Goal: Task Accomplishment & Management: Use online tool/utility

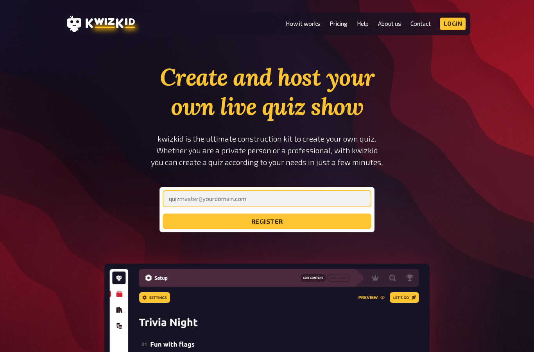
click at [344, 202] on input "email" at bounding box center [267, 198] width 209 height 17
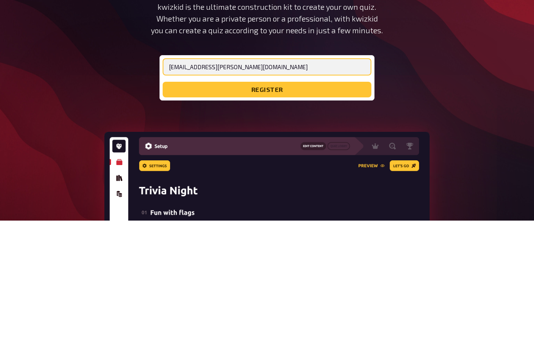
type input "[EMAIL_ADDRESS][DOMAIN_NAME]"
click at [345, 213] on button "register" at bounding box center [267, 221] width 209 height 16
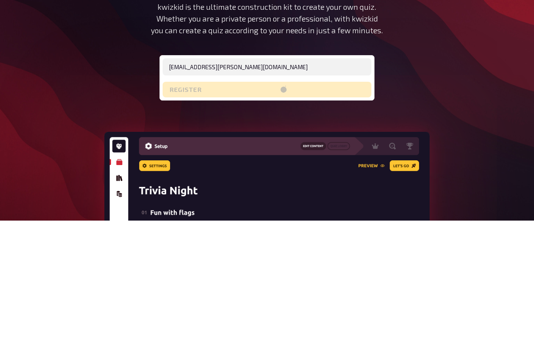
scroll to position [132, 0]
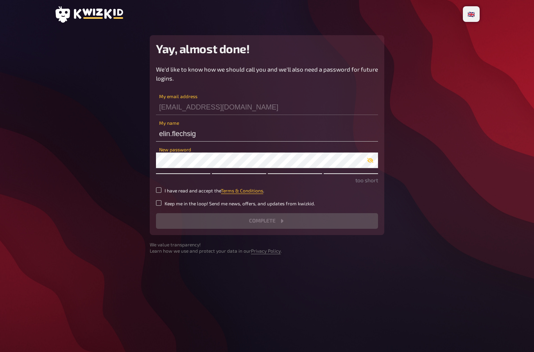
click at [305, 96] on div "[EMAIL_ADDRESS][DOMAIN_NAME] My email address" at bounding box center [267, 102] width 222 height 23
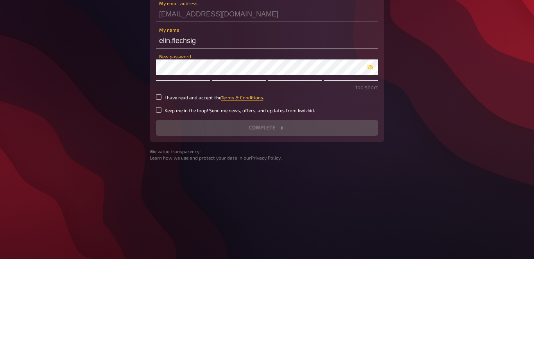
scroll to position [31, 0]
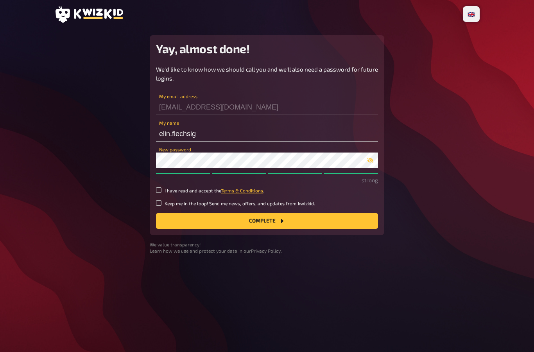
click at [159, 165] on div "We'd like to know how we should call you and we'll also need a password for fut…" at bounding box center [267, 147] width 222 height 164
click at [159, 200] on input "Keep me in the loop! Send me news, offers, and updates from kwizkid." at bounding box center [158, 202] width 5 height 5
click at [153, 172] on div "Yay, almost done! We'd like to know how we should call you and we'll also need …" at bounding box center [267, 135] width 235 height 200
click at [161, 200] on input "Keep me in the loop! Send me news, offers, and updates from kwizkid." at bounding box center [158, 202] width 5 height 5
checkbox input "false"
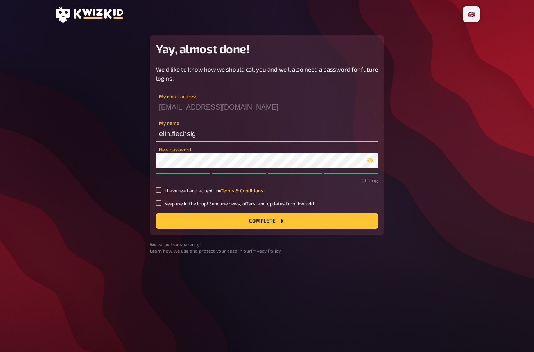
click at [159, 187] on input "I have read and accept the Terms & Conditions ." at bounding box center [158, 189] width 5 height 5
checkbox input "true"
click at [308, 213] on button "Complete" at bounding box center [267, 221] width 222 height 16
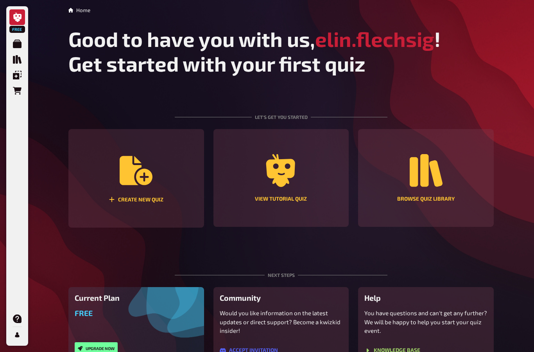
click at [139, 181] on icon "Create new quiz" at bounding box center [136, 170] width 33 height 29
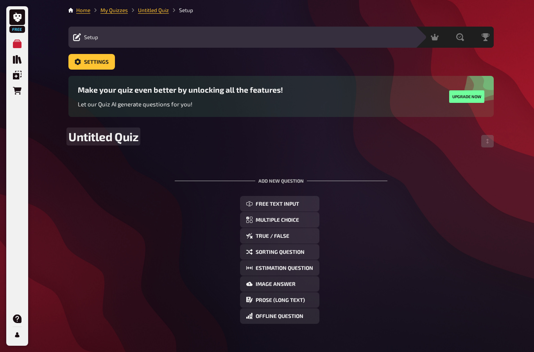
click at [92, 140] on span "Untitled Quiz" at bounding box center [103, 136] width 70 height 14
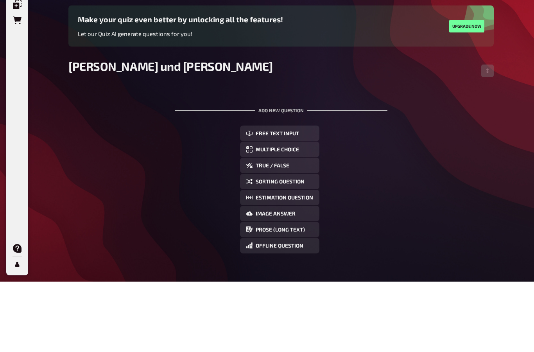
scroll to position [31, 0]
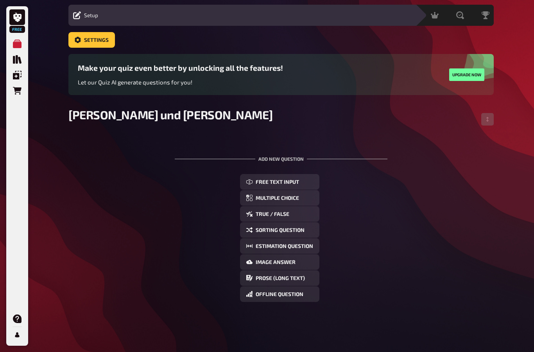
click at [298, 190] on button "Multiple Choice" at bounding box center [279, 198] width 79 height 16
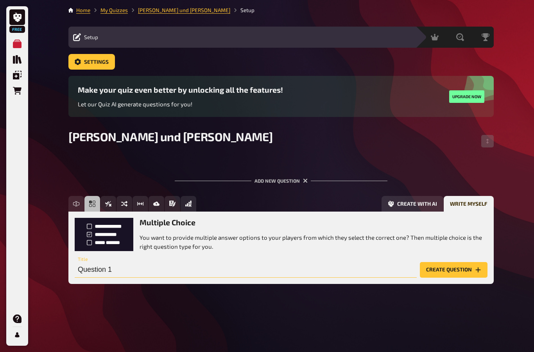
click at [299, 262] on input "Question 1" at bounding box center [246, 270] width 342 height 16
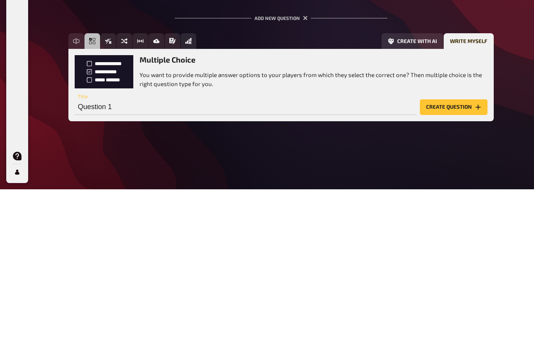
click at [102, 218] on div "Multiple Choice You want to provide multiple answer options to your players fro…" at bounding box center [281, 234] width 413 height 33
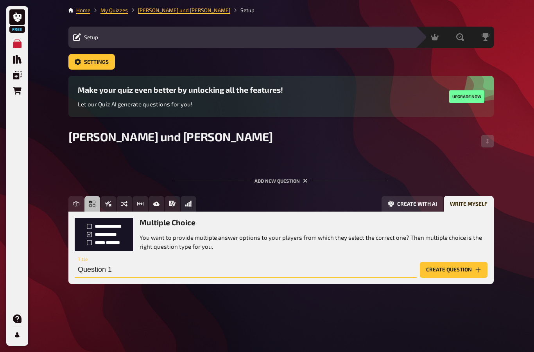
click at [96, 262] on input "Question 1" at bounding box center [246, 270] width 342 height 16
type input "Welcher Religion gehörten [PERSON_NAME] und [PERSON_NAME] an?"
click at [453, 262] on button "Create question" at bounding box center [454, 270] width 68 height 16
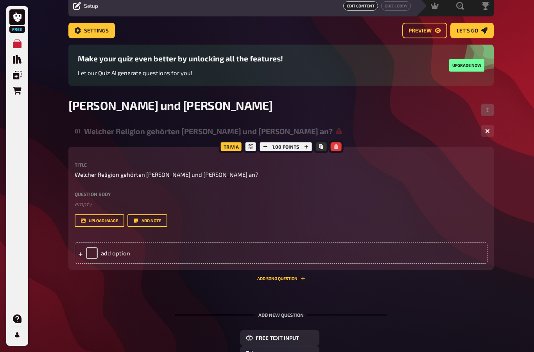
click at [114, 260] on div "add option" at bounding box center [281, 252] width 413 height 21
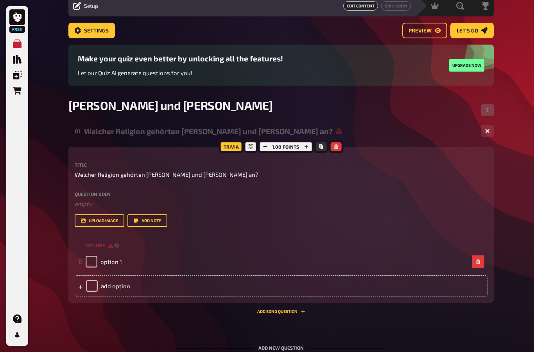
click at [112, 263] on span "option 1" at bounding box center [110, 261] width 21 height 7
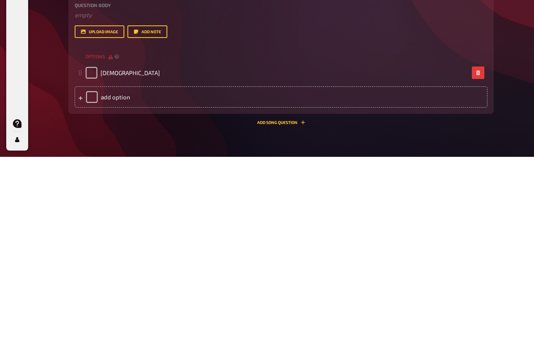
scroll to position [221, 0]
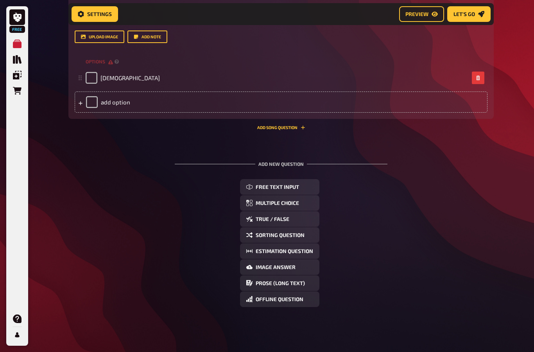
click at [122, 102] on div "add option" at bounding box center [281, 101] width 413 height 21
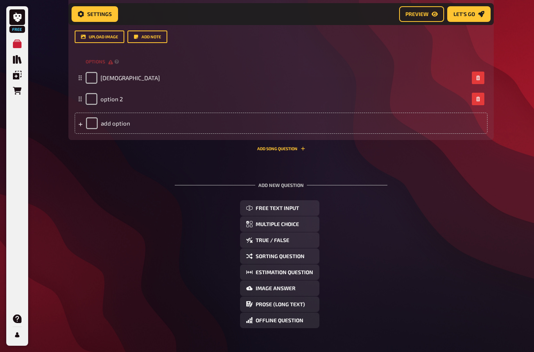
click at [108, 102] on span "option 2" at bounding box center [111, 98] width 22 height 7
click at [107, 120] on div "add option" at bounding box center [281, 123] width 413 height 21
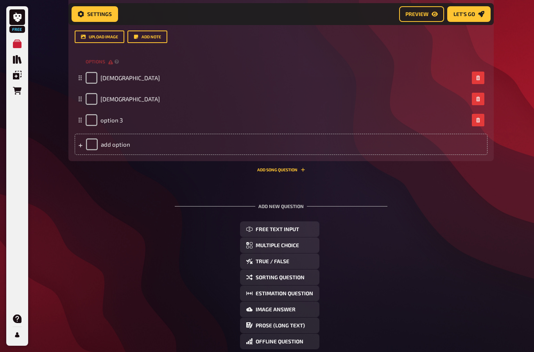
click at [110, 124] on span "option 3" at bounding box center [111, 119] width 22 height 7
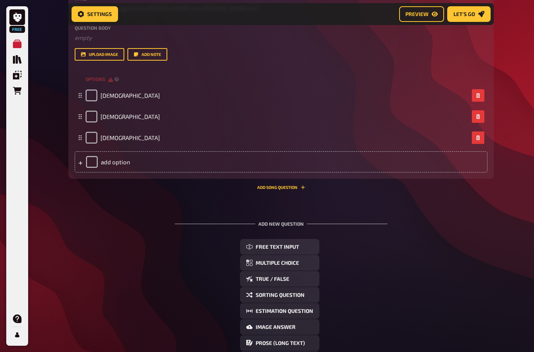
scroll to position [212, 0]
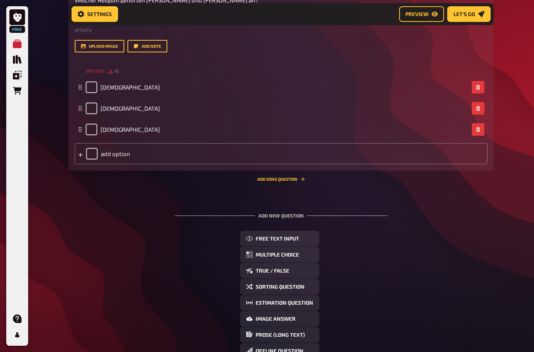
click at [311, 303] on span "Estimation Question" at bounding box center [284, 302] width 57 height 5
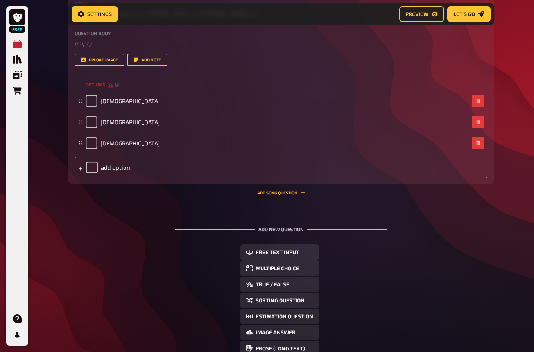
scroll to position [0, 0]
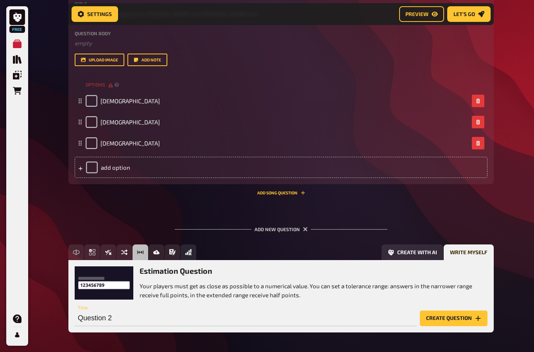
click at [326, 312] on input "Question 2" at bounding box center [246, 318] width 342 height 16
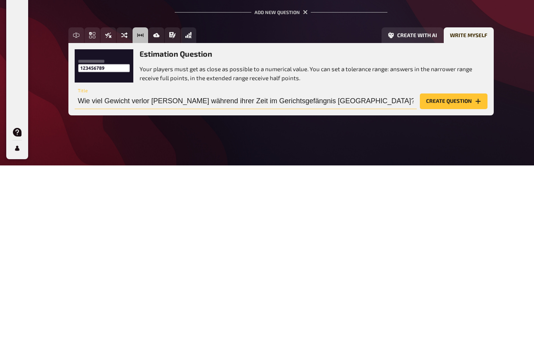
type input "Wie viel Gewicht verlor [PERSON_NAME] während ihrer Zeit im Gerichtsgefängnis […"
click at [464, 280] on button "Create question" at bounding box center [454, 288] width 68 height 16
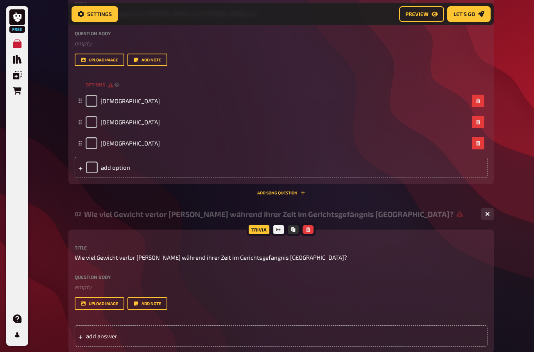
click at [94, 335] on span "add answer" at bounding box center [147, 335] width 122 height 7
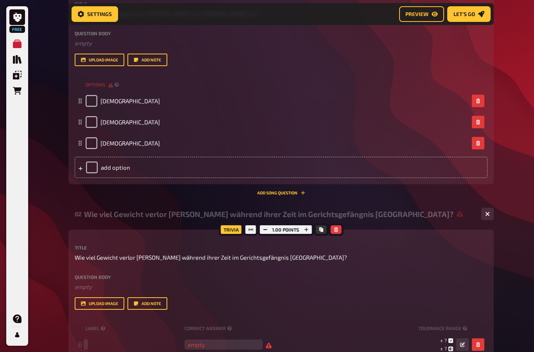
scroll to position [263, 0]
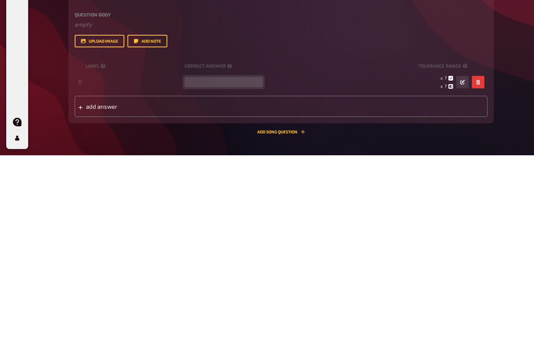
click at [213, 274] on input "number" at bounding box center [223, 279] width 78 height 10
type input "30"
click at [491, 164] on div "Trivia 1.00 points Title Wie viel Gewicht verlor [PERSON_NAME] während ihrer Ze…" at bounding box center [280, 247] width 425 height 167
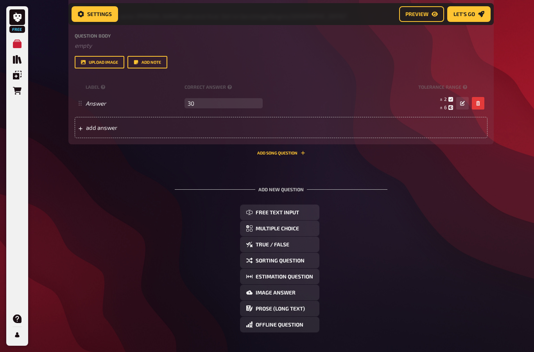
click at [457, 105] on button "button" at bounding box center [462, 103] width 13 height 13
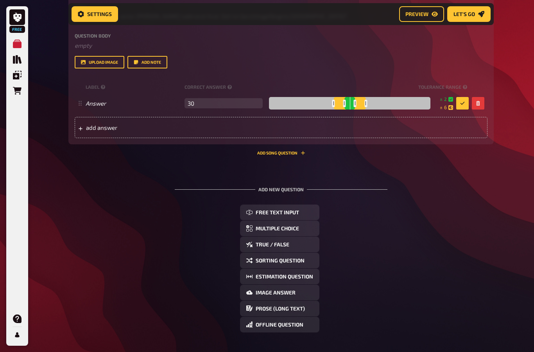
click at [387, 103] on div at bounding box center [349, 103] width 161 height 13
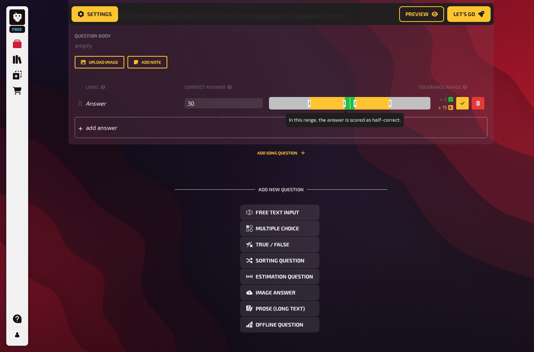
click at [389, 104] on div at bounding box center [390, 103] width 3 height 7
click at [383, 104] on div at bounding box center [349, 103] width 161 height 13
click at [354, 107] on div at bounding box center [355, 103] width 3 height 7
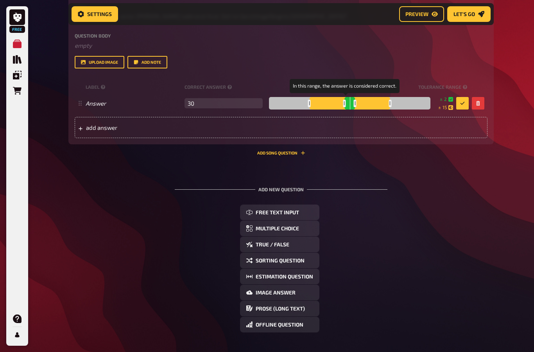
click at [336, 107] on div at bounding box center [349, 103] width 161 height 13
click at [389, 105] on div at bounding box center [390, 103] width 3 height 7
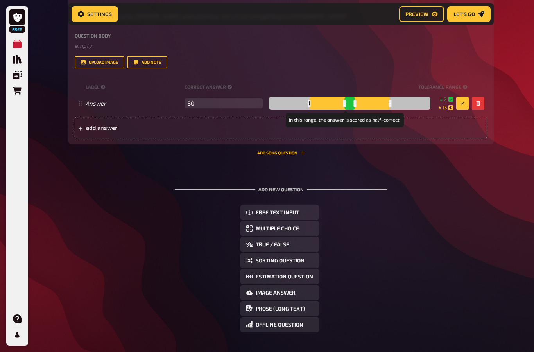
click at [347, 105] on div at bounding box center [349, 103] width 161 height 13
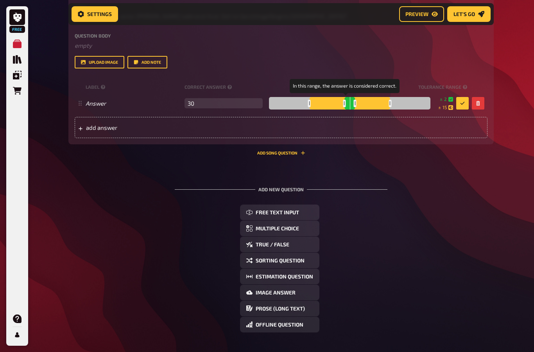
click at [343, 102] on div at bounding box center [344, 103] width 3 height 7
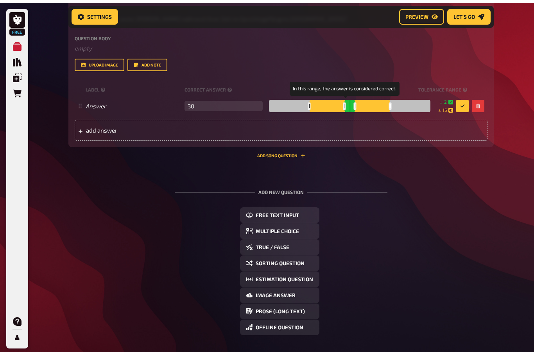
click at [336, 107] on div at bounding box center [349, 103] width 161 height 13
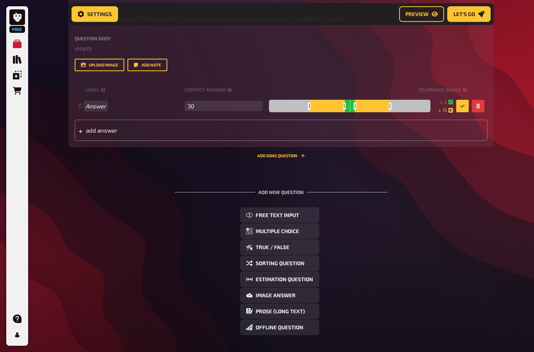
click at [115, 107] on span "Answer" at bounding box center [134, 105] width 96 height 7
click at [446, 101] on span "2" at bounding box center [445, 102] width 3 height 7
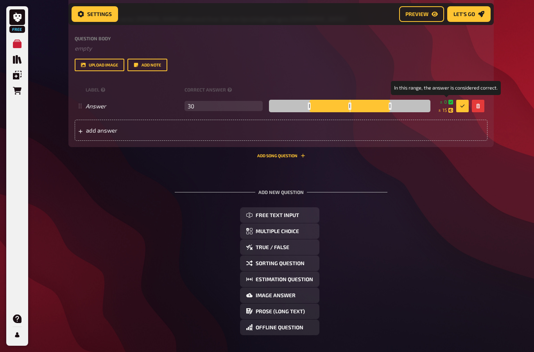
click at [447, 99] on small "± 0" at bounding box center [446, 102] width 13 height 7
click at [445, 101] on span "0" at bounding box center [445, 102] width 3 height 7
click at [493, 134] on div "Trivia 1.00 points Title Wie viel Gewicht verlor [PERSON_NAME] während ihrer Ze…" at bounding box center [280, 69] width 425 height 156
click at [375, 112] on div at bounding box center [349, 106] width 161 height 13
click at [371, 105] on div at bounding box center [349, 106] width 161 height 13
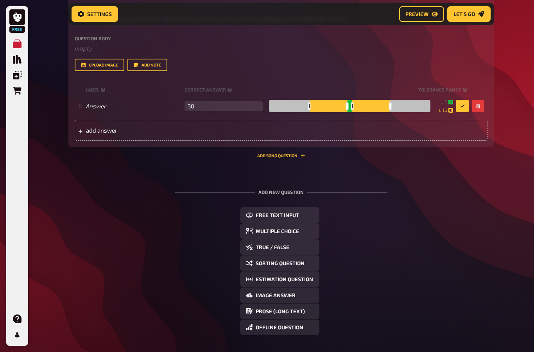
click at [375, 105] on div at bounding box center [349, 106] width 161 height 13
click at [390, 105] on div at bounding box center [349, 106] width 161 height 13
click at [382, 104] on div at bounding box center [349, 106] width 161 height 13
click at [371, 109] on div at bounding box center [349, 106] width 161 height 13
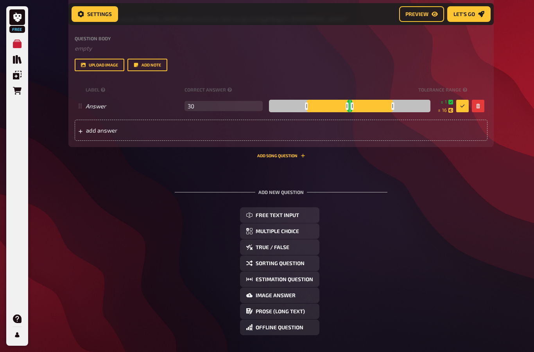
click at [362, 104] on div at bounding box center [349, 106] width 161 height 13
click at [332, 111] on div at bounding box center [349, 106] width 161 height 13
click at [351, 105] on div at bounding box center [352, 105] width 3 height 7
click at [323, 106] on div at bounding box center [349, 106] width 161 height 13
click at [322, 105] on div at bounding box center [349, 106] width 161 height 13
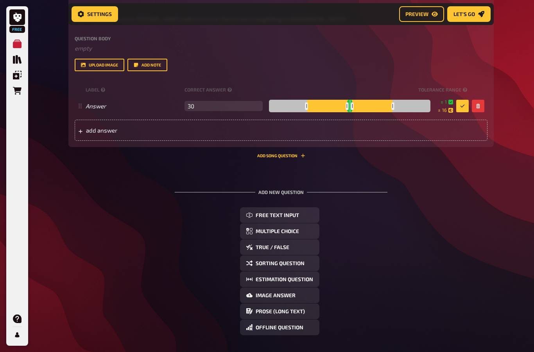
scroll to position [432, 0]
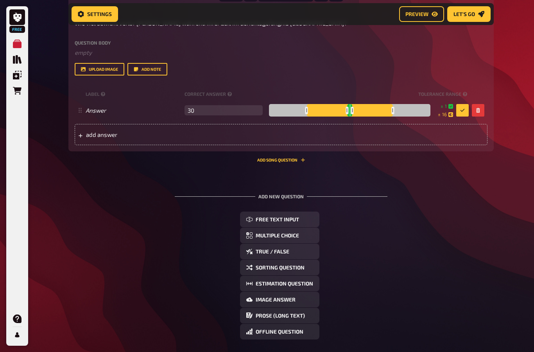
click at [115, 106] on div "Answer 30 empty ± 1 ± 16 ± 30" at bounding box center [277, 110] width 383 height 15
click at [101, 98] on div "label correct answer tolerance range" at bounding box center [281, 94] width 413 height 12
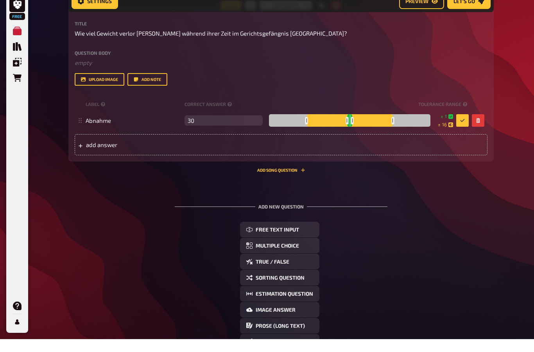
scroll to position [422, 0]
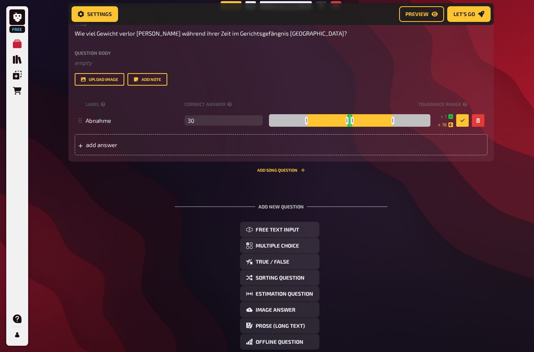
click at [459, 122] on button "button" at bounding box center [462, 120] width 13 height 13
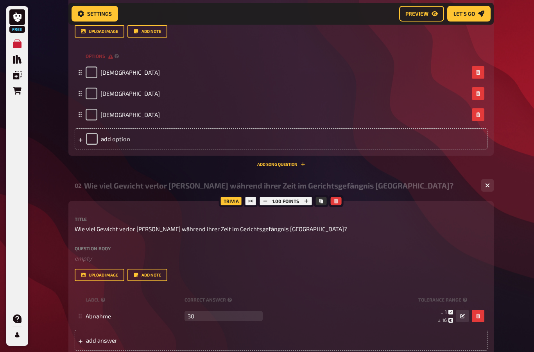
click at [412, 20] on button "Preview" at bounding box center [421, 14] width 45 height 16
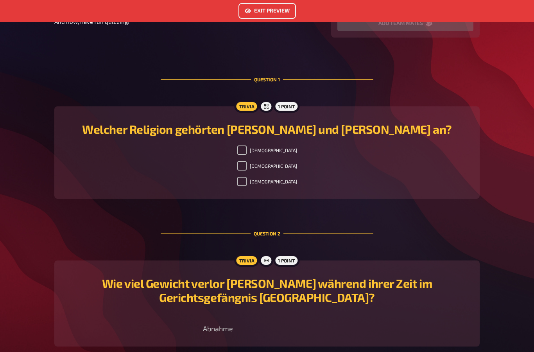
scroll to position [168, 0]
click at [247, 170] on input "[DEMOGRAPHIC_DATA]" at bounding box center [241, 165] width 9 height 9
checkbox input "false"
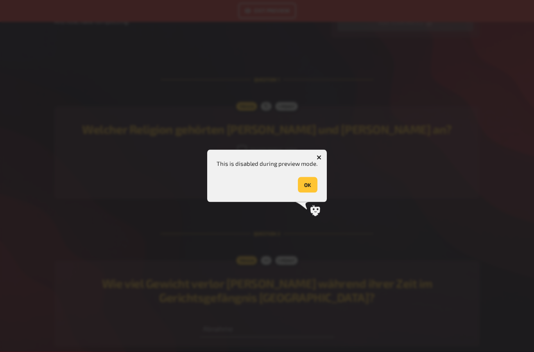
scroll to position [168, 0]
click at [317, 164] on button "button" at bounding box center [319, 157] width 13 height 13
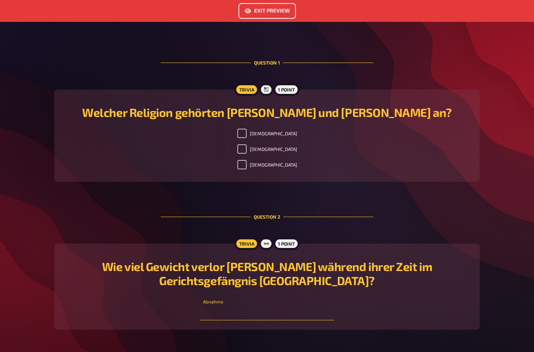
click at [316, 314] on input "number" at bounding box center [267, 312] width 134 height 16
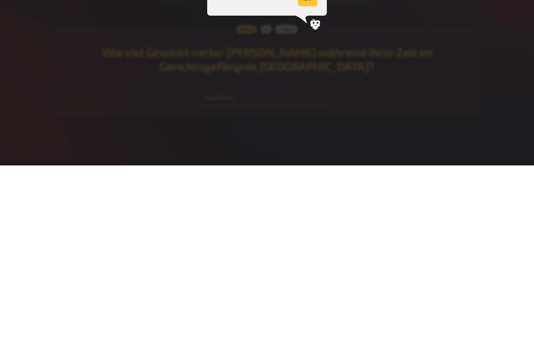
scroll to position [185, 0]
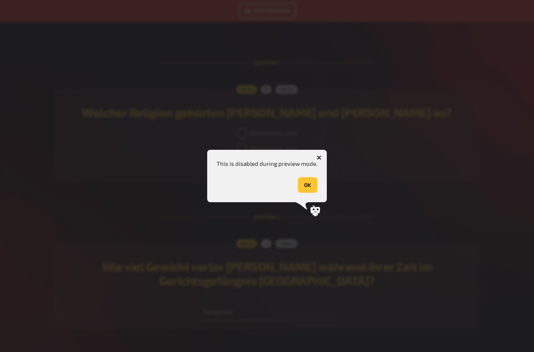
click at [306, 193] on button "OK" at bounding box center [308, 185] width 20 height 16
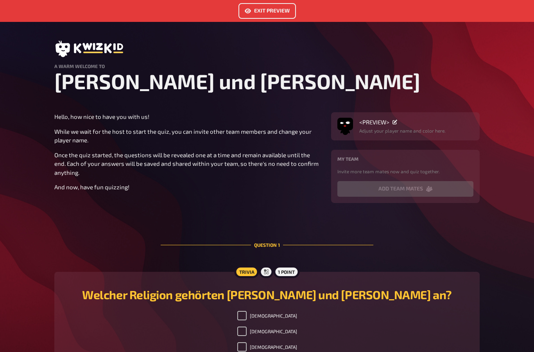
scroll to position [0, 0]
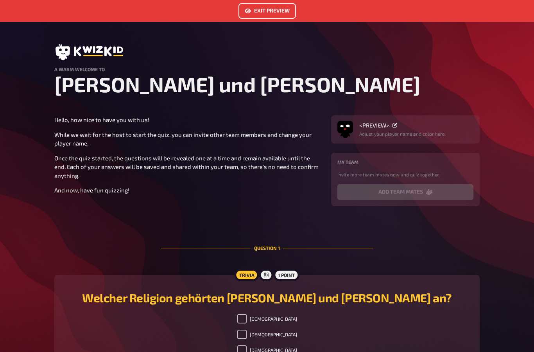
click at [279, 13] on button "Exit Preview" at bounding box center [266, 11] width 57 height 16
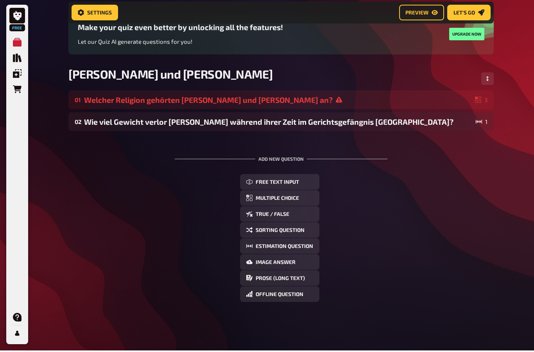
scroll to position [68, 0]
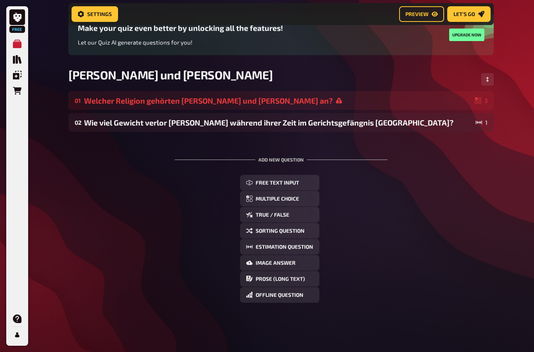
click at [447, 107] on div "01 Welcher Religion gehörten [PERSON_NAME] und [PERSON_NAME] an? 3" at bounding box center [280, 100] width 425 height 19
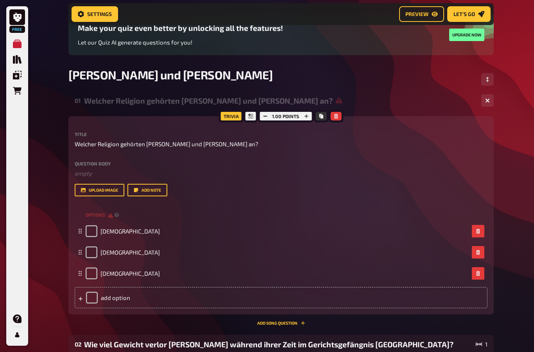
click at [107, 224] on div "[DEMOGRAPHIC_DATA]" at bounding box center [281, 230] width 413 height 21
click at [111, 214] on span "options" at bounding box center [99, 214] width 27 height 7
click at [109, 215] on span "options" at bounding box center [99, 214] width 27 height 7
click at [515, 129] on div "Free My Quizzes Quiz Library Overlays Orders Help Profile Home My Quizzes [PERS…" at bounding box center [267, 253] width 534 height 642
click at [506, 125] on div "Free My Quizzes Quiz Library Overlays Orders Help Profile Home My Quizzes [PERS…" at bounding box center [267, 253] width 534 height 642
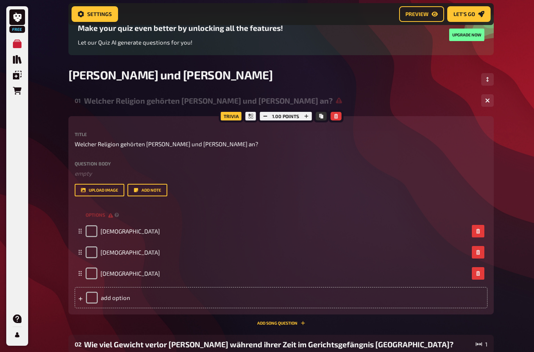
click at [454, 102] on div "Welcher Religion gehörten [PERSON_NAME] und [PERSON_NAME] an?" at bounding box center [279, 100] width 391 height 9
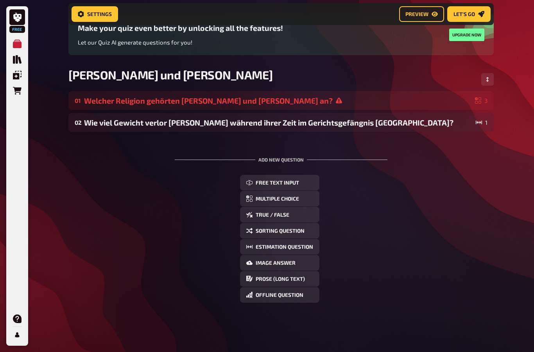
click at [479, 100] on icon at bounding box center [478, 100] width 6 height 6
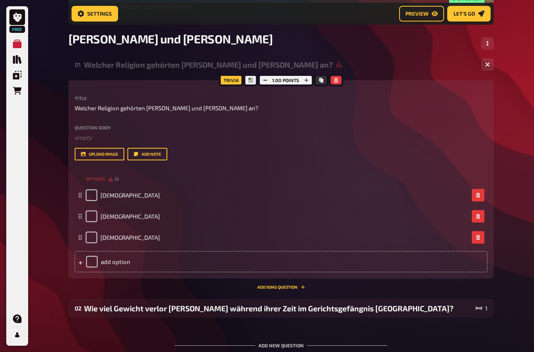
scroll to position [104, 0]
click at [527, 113] on div "Free My Quizzes Quiz Library Overlays Orders Help Profile Home My Quizzes [PERS…" at bounding box center [267, 217] width 534 height 642
click at [498, 117] on div "Home My Quizzes [PERSON_NAME] und [PERSON_NAME] Setup Setup Edit Content Quiz L…" at bounding box center [281, 217] width 438 height 642
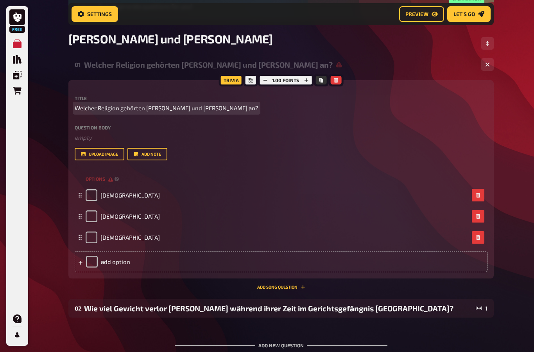
click at [509, 111] on div "Free My Quizzes Quiz Library Overlays Orders Help Profile Home My Quizzes [PERS…" at bounding box center [267, 217] width 534 height 642
click at [521, 106] on div "Free My Quizzes Quiz Library Overlays Orders Help Profile Home My Quizzes [PERS…" at bounding box center [267, 217] width 534 height 642
click at [527, 106] on div "Free My Quizzes Quiz Library Overlays Orders Help Profile Home My Quizzes [PERS…" at bounding box center [267, 217] width 534 height 642
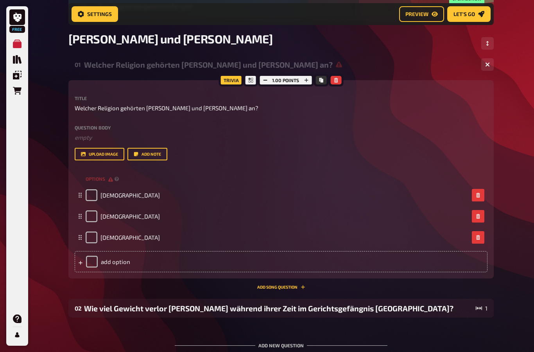
click at [523, 107] on div "Free My Quizzes Quiz Library Overlays Orders Help Profile Home My Quizzes [PERS…" at bounding box center [267, 217] width 534 height 642
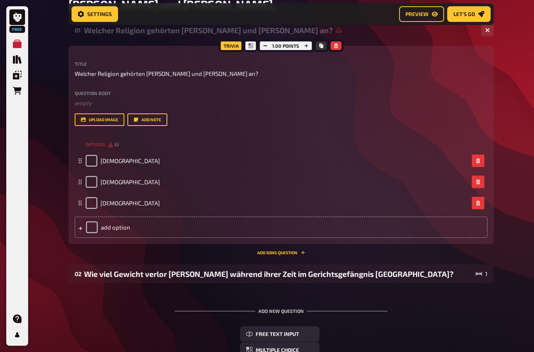
scroll to position [138, 0]
click at [89, 186] on input "checkbox" at bounding box center [92, 182] width 12 height 12
checkbox input "true"
click at [517, 61] on div "Free My Quizzes Quiz Library Overlays Orders Help Profile Home My Quizzes [PERS…" at bounding box center [267, 183] width 534 height 642
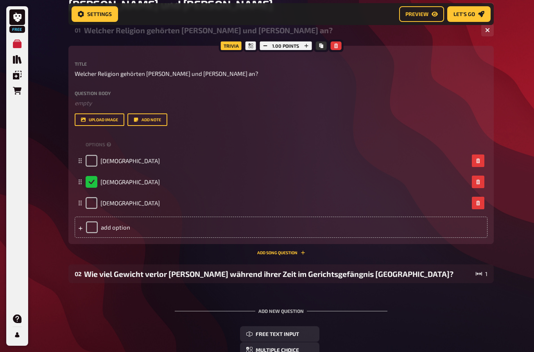
click at [490, 36] on button "button" at bounding box center [487, 30] width 13 height 13
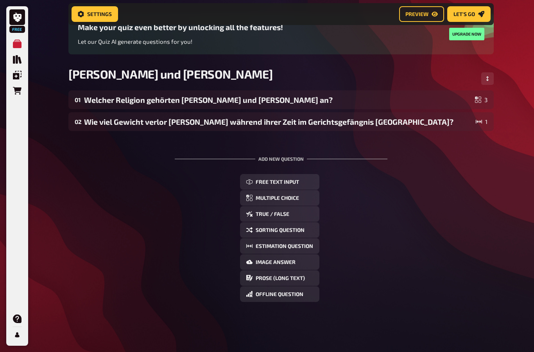
scroll to position [70, 0]
click at [299, 195] on span "Multiple Choice" at bounding box center [277, 197] width 43 height 5
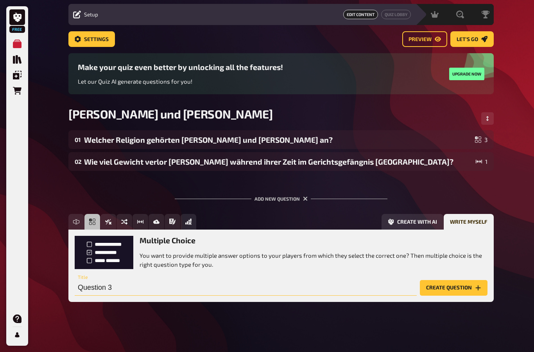
click at [193, 280] on input "Question 3" at bounding box center [246, 288] width 342 height 16
type input "In welchem Stadtteil [GEOGRAPHIC_DATA] lebte das Ehepaar bis 1950?"
click at [451, 288] on button "Create question" at bounding box center [454, 288] width 68 height 16
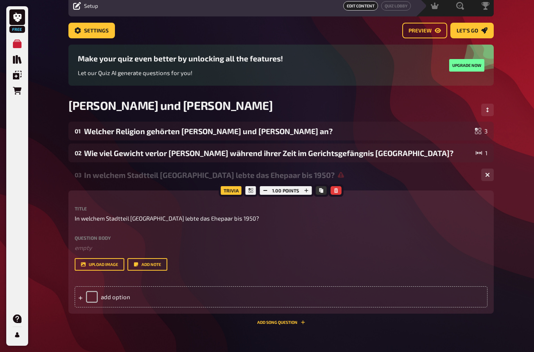
click at [263, 297] on div "add option" at bounding box center [281, 296] width 413 height 21
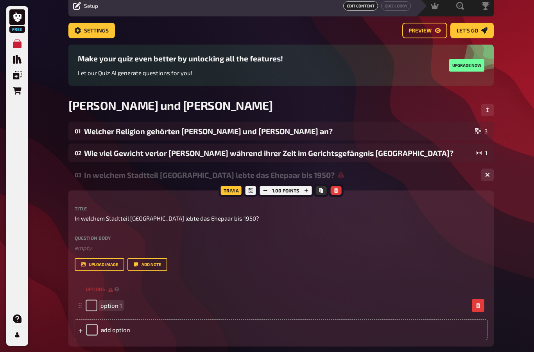
click at [251, 305] on div "option 1" at bounding box center [277, 305] width 383 height 12
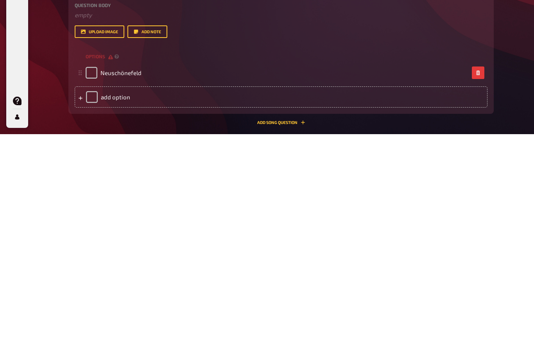
click at [128, 304] on div "add option" at bounding box center [281, 314] width 413 height 21
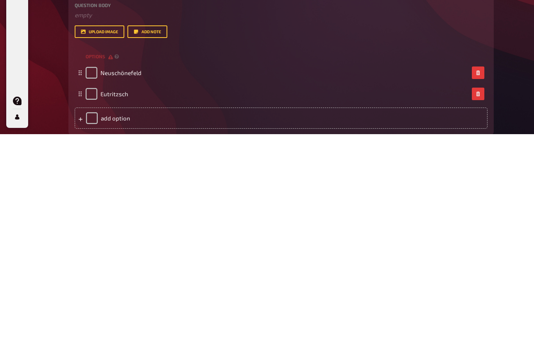
click at [75, 325] on div "add option" at bounding box center [281, 335] width 413 height 21
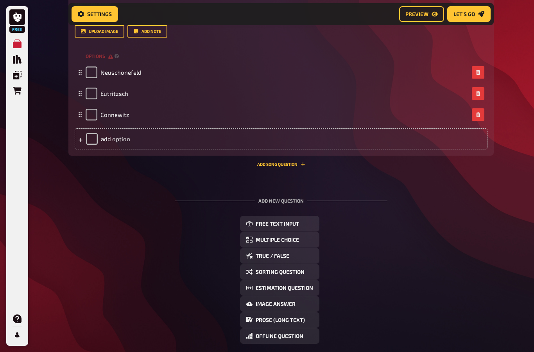
click at [457, 304] on div "Free Text Input Multiple Choice True / False Sorting Question Estimation Questi…" at bounding box center [280, 280] width 425 height 128
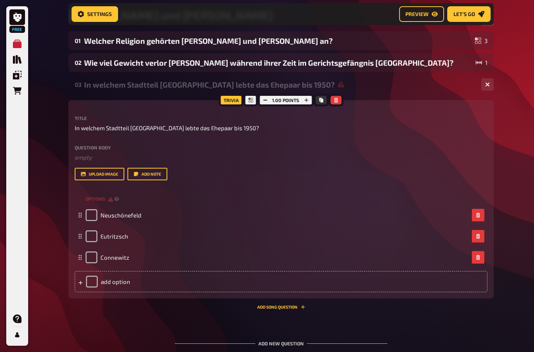
scroll to position [134, 0]
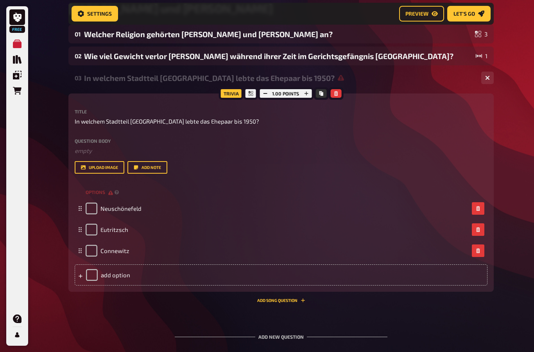
click at [88, 211] on input "checkbox" at bounding box center [92, 209] width 12 height 12
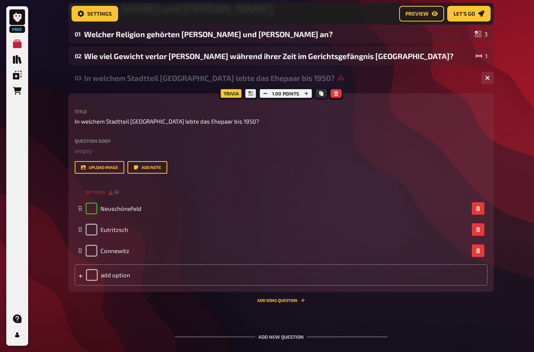
checkbox input "true"
click at [484, 84] on button "button" at bounding box center [487, 78] width 13 height 13
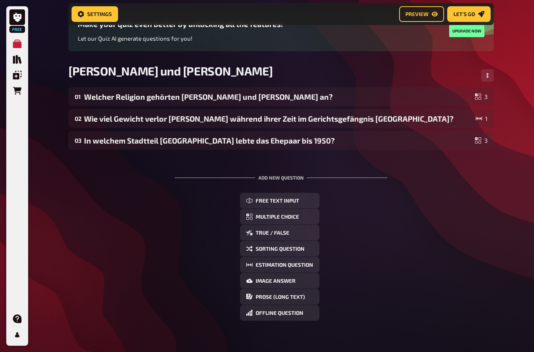
scroll to position [61, 0]
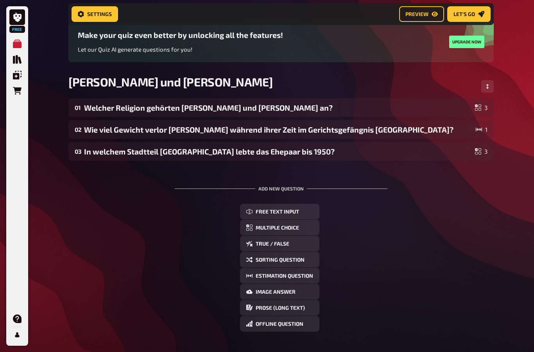
click at [430, 187] on div "Add new question Free Text Input Multiple Choice True / False Sorting Question …" at bounding box center [280, 258] width 425 height 171
click at [306, 217] on button "Free Text Input" at bounding box center [279, 212] width 79 height 16
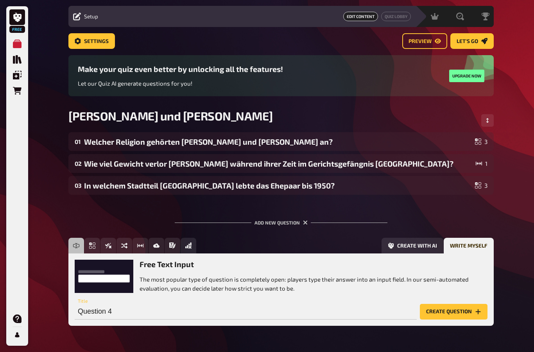
click at [181, 262] on h3 "Free Text Input" at bounding box center [314, 264] width 348 height 9
click at [193, 310] on input "Question 4" at bounding box center [246, 312] width 342 height 16
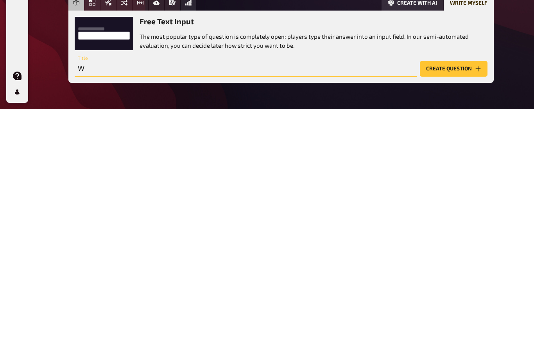
scroll to position [46, 0]
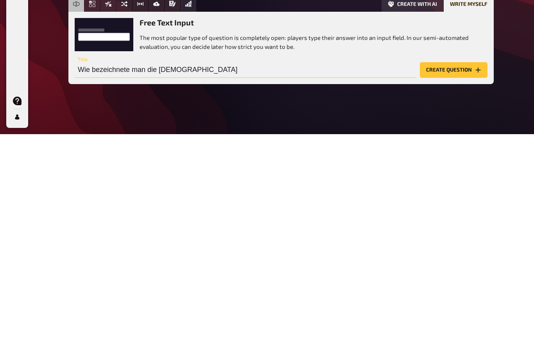
type input "Wie bezeichnete man die [DEMOGRAPHIC_DATA]"
click at [453, 280] on button "Create question" at bounding box center [454, 288] width 68 height 16
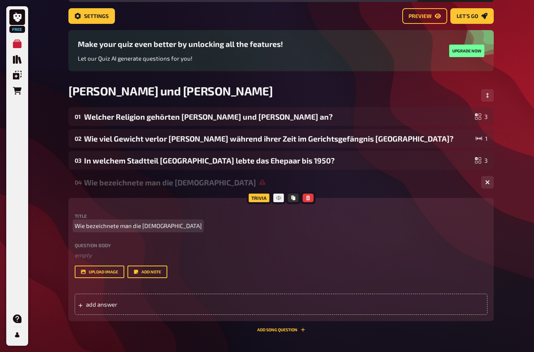
click at [195, 227] on p "Wie bezeichnete man die [DEMOGRAPHIC_DATA]" at bounding box center [281, 225] width 413 height 9
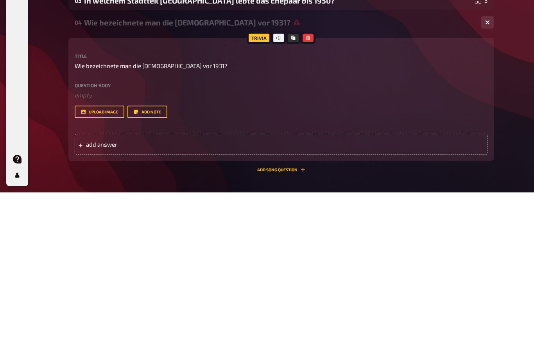
click at [98, 243] on label "Question body" at bounding box center [281, 245] width 413 height 5
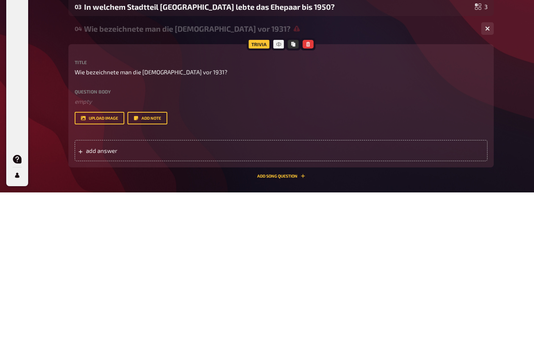
scroll to position [206, 0]
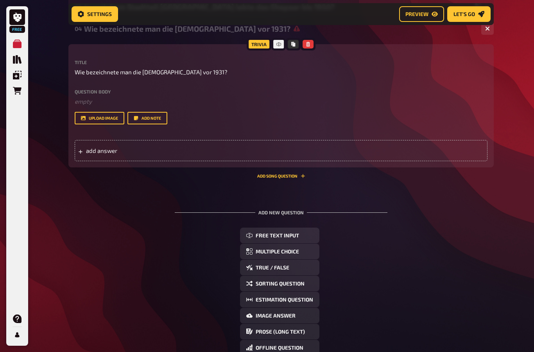
click at [131, 156] on div "add answer" at bounding box center [281, 150] width 413 height 21
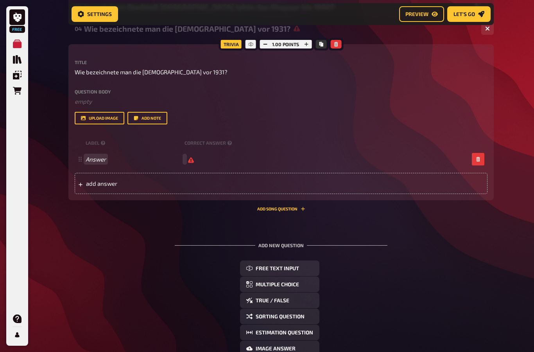
click at [141, 163] on span "Answer" at bounding box center [134, 159] width 96 height 7
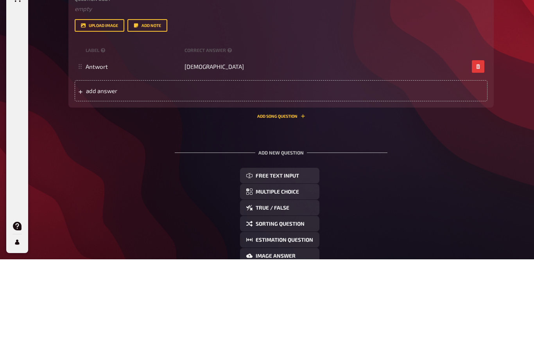
scroll to position [293, 0]
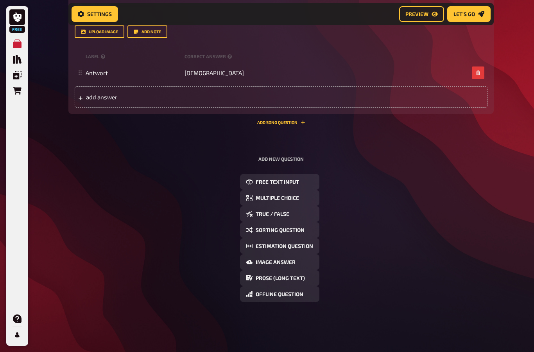
click at [500, 296] on div "Home My Quizzes [PERSON_NAME] und [PERSON_NAME] Setup Setup Edit Content Quiz L…" at bounding box center [281, 30] width 438 height 644
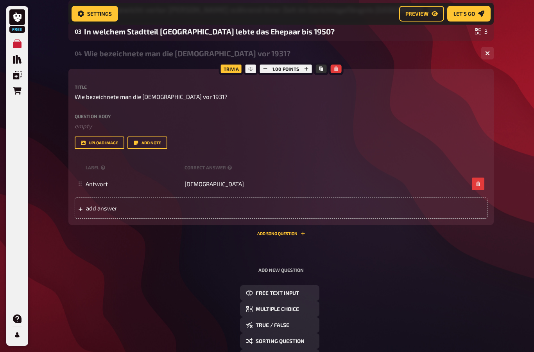
scroll to position [177, 0]
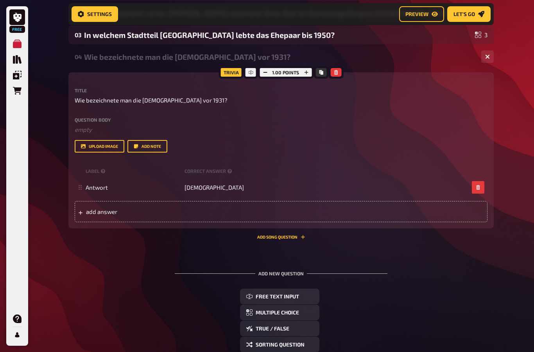
click at [476, 59] on div "04 Wie bezeichnete man die [DEMOGRAPHIC_DATA] vor 1931? 1" at bounding box center [276, 56] width 403 height 9
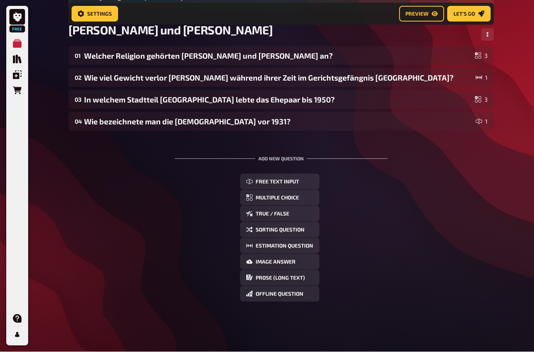
scroll to position [114, 0]
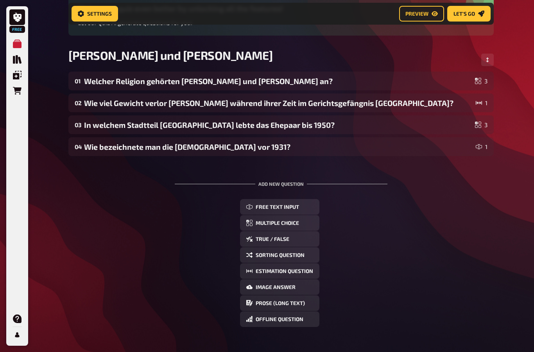
click at [416, 13] on span "Preview" at bounding box center [416, 13] width 23 height 5
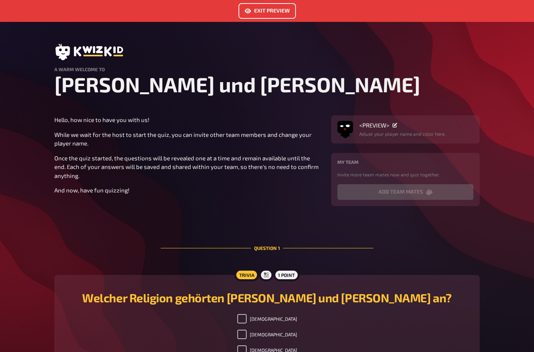
click at [282, 9] on button "Exit Preview" at bounding box center [266, 11] width 57 height 16
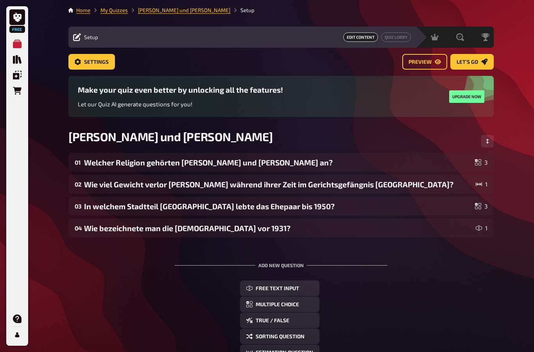
click at [417, 61] on span "Preview" at bounding box center [419, 61] width 23 height 5
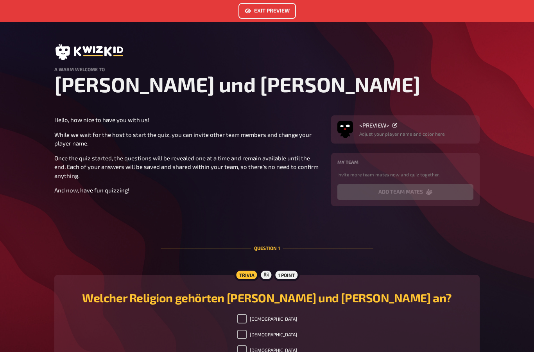
click at [248, 271] on div "Trivia" at bounding box center [246, 275] width 25 height 13
click at [263, 18] on button "Exit Preview" at bounding box center [266, 11] width 57 height 16
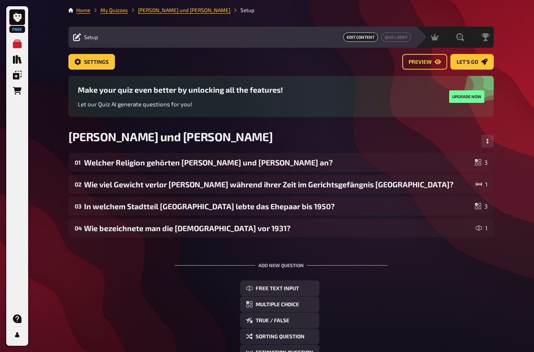
click at [107, 61] on span "Settings" at bounding box center [96, 61] width 25 height 5
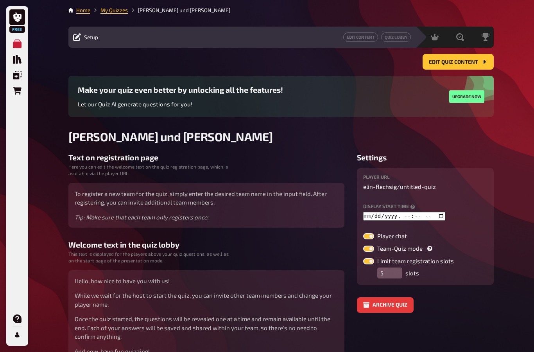
click at [369, 252] on label at bounding box center [368, 248] width 11 height 6
click at [363, 245] on input "Team-Quiz mode" at bounding box center [363, 245] width 0 height 0
checkbox input "false"
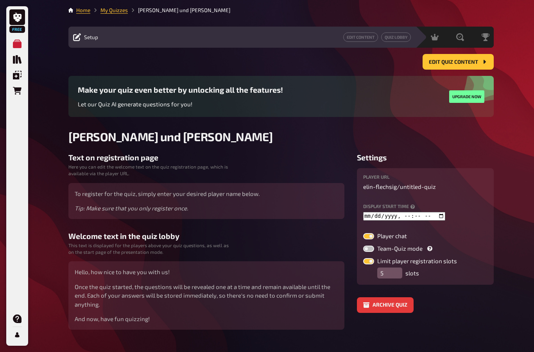
click at [370, 264] on label at bounding box center [368, 261] width 11 height 6
click at [363, 258] on input "Limit player registration slots" at bounding box center [363, 258] width 0 height 0
checkbox input "false"
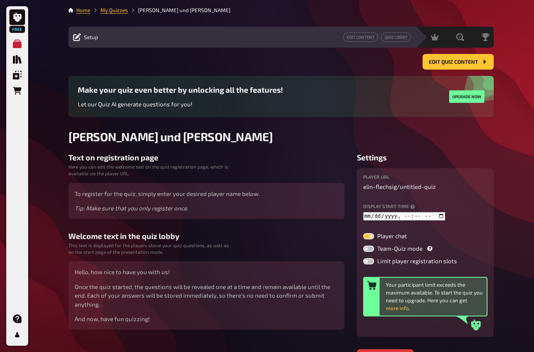
click at [471, 65] on span "Edit Quiz content" at bounding box center [453, 61] width 49 height 5
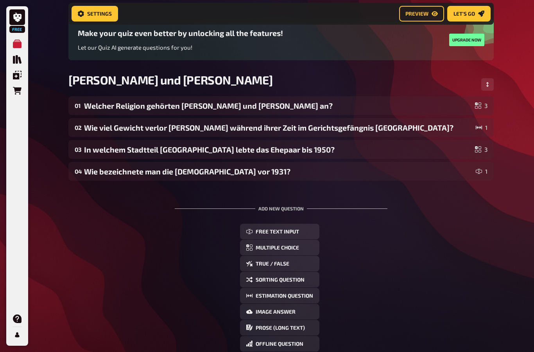
scroll to position [61, 0]
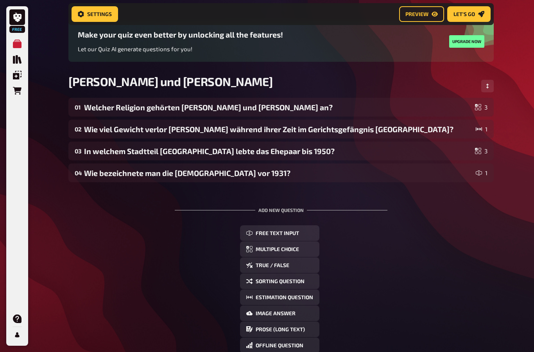
click at [513, 152] on div "Free My Quizzes Quiz Library Overlays Orders Help Profile Home My Quizzes [PERS…" at bounding box center [267, 171] width 534 height 464
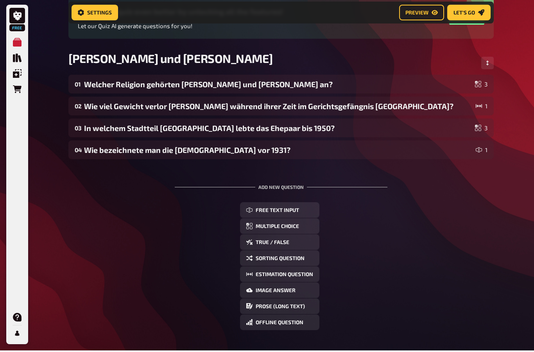
scroll to position [84, 0]
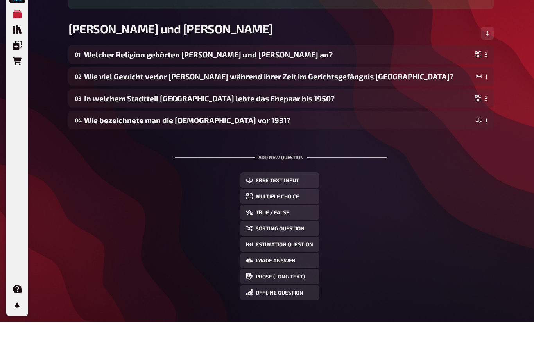
click at [496, 148] on div "Home My Quizzes [PERSON_NAME] und [PERSON_NAME] Setup Setup Edit Content Quiz L…" at bounding box center [281, 148] width 438 height 464
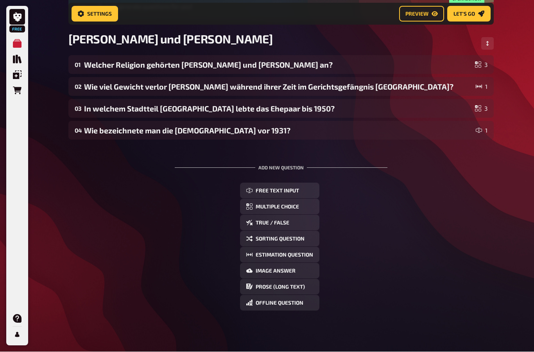
scroll to position [114, 0]
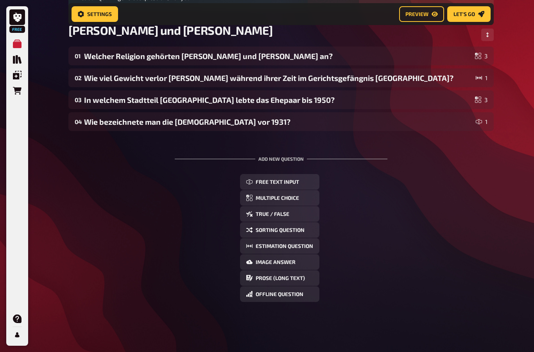
click at [480, 158] on div "Add new question Free Text Input Multiple Choice True / False Sorting Question …" at bounding box center [280, 228] width 425 height 171
click at [475, 159] on div "Add new question Free Text Input Multiple Choice True / False Sorting Question …" at bounding box center [280, 228] width 425 height 171
click at [485, 136] on div "01 Welcher Religion gehörten [PERSON_NAME] und [PERSON_NAME] an? 3 02 Wie viel …" at bounding box center [280, 181] width 425 height 268
click at [505, 129] on div "Free My Quizzes Quiz Library Overlays Orders Help Profile Home My Quizzes [PERS…" at bounding box center [267, 119] width 534 height 464
click at [503, 155] on div "Free My Quizzes Quiz Library Overlays Orders Help Profile Home My Quizzes [PERS…" at bounding box center [267, 119] width 534 height 464
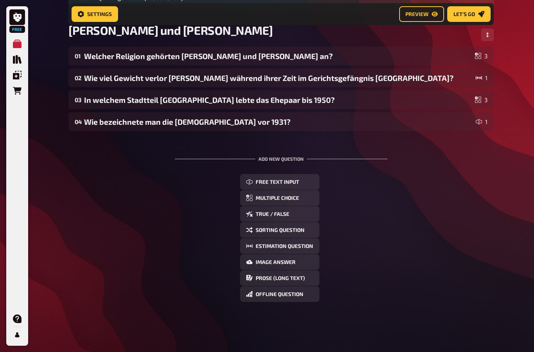
click at [503, 155] on div "Free My Quizzes Quiz Library Overlays Orders Help Profile Home My Quizzes [PERS…" at bounding box center [267, 119] width 534 height 464
click at [501, 161] on div "Free My Quizzes Quiz Library Overlays Orders Help Profile Home My Quizzes [PERS…" at bounding box center [267, 119] width 534 height 464
click at [485, 163] on div "Add new question Free Text Input Multiple Choice True / False Sorting Question …" at bounding box center [280, 228] width 425 height 171
click at [480, 158] on div "Add new question Free Text Input Multiple Choice True / False Sorting Question …" at bounding box center [280, 228] width 425 height 171
click at [470, 157] on div "Add new question Free Text Input Multiple Choice True / False Sorting Question …" at bounding box center [280, 228] width 425 height 171
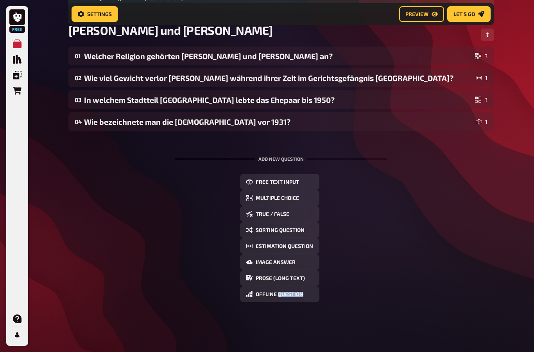
click at [472, 155] on div "Add new question Free Text Input Multiple Choice True / False Sorting Question …" at bounding box center [280, 228] width 425 height 171
click at [314, 200] on button "Multiple Choice" at bounding box center [279, 198] width 79 height 16
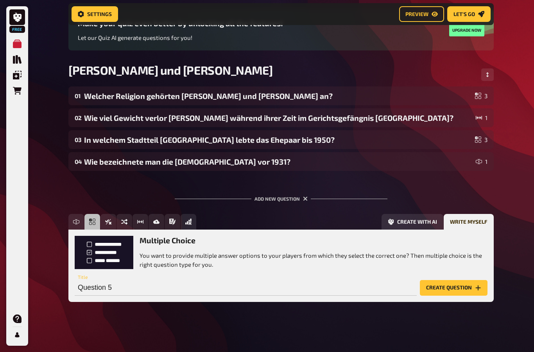
click at [292, 255] on p "You want to provide multiple answer options to your players from which they sel…" at bounding box center [314, 260] width 348 height 18
click at [287, 283] on input "Question 5" at bounding box center [246, 288] width 342 height 16
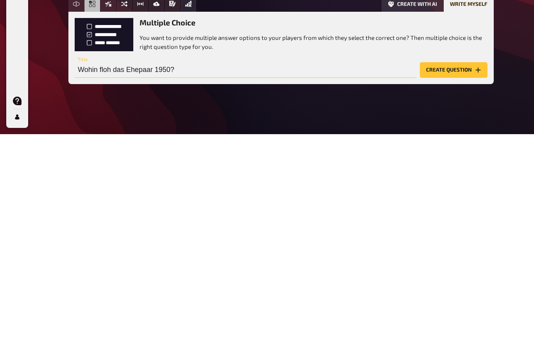
type input "Wohin floh das Ehepaar 1950?"
click at [435, 280] on button "Create question" at bounding box center [454, 288] width 68 height 16
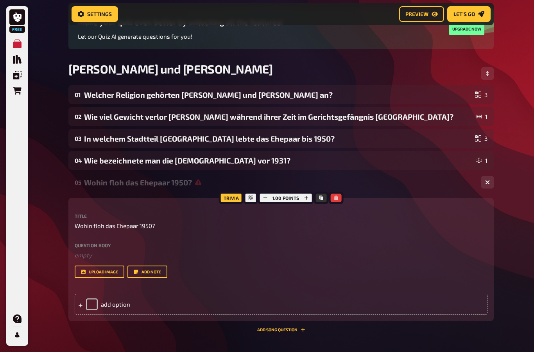
click at [116, 304] on div "add option" at bounding box center [281, 304] width 413 height 21
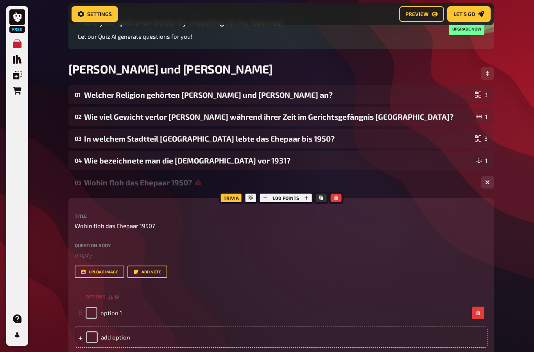
click at [168, 308] on div "option 1" at bounding box center [277, 313] width 383 height 12
click at [120, 311] on span "option 1" at bounding box center [110, 312] width 21 height 7
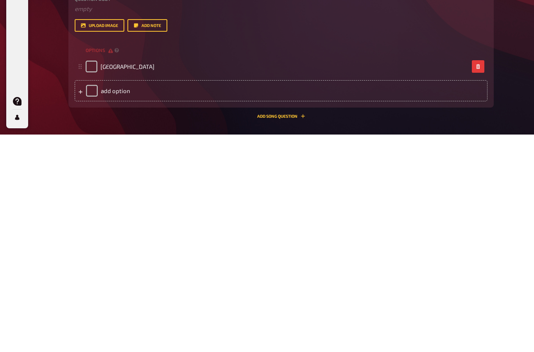
click at [119, 298] on div "add option" at bounding box center [281, 308] width 413 height 21
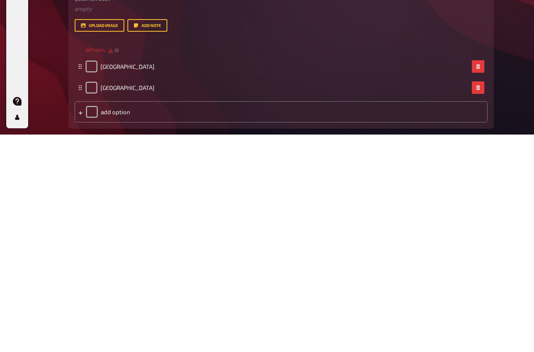
click at [110, 319] on div "add option" at bounding box center [281, 329] width 413 height 21
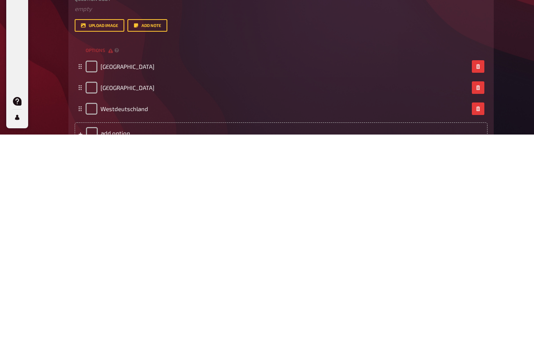
scroll to position [320, 0]
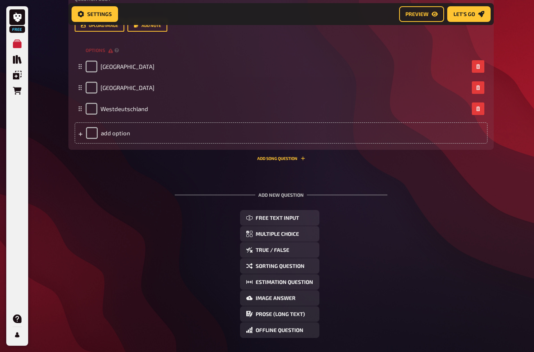
click at [492, 281] on div "Free Text Input Multiple Choice True / False Sorting Question Estimation Questi…" at bounding box center [280, 274] width 425 height 128
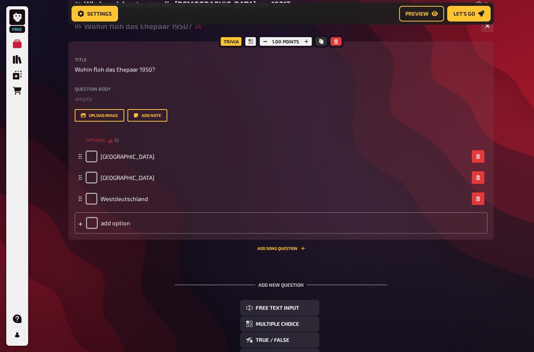
click at [508, 287] on div "Free My Quizzes Quiz Library Overlays Orders Help Profile Home My Quizzes [PERS…" at bounding box center [267, 124] width 534 height 708
click at [507, 287] on div "Free My Quizzes Quiz Library Overlays Orders Help Profile Home My Quizzes [PERS…" at bounding box center [267, 124] width 534 height 708
click at [510, 283] on div "Free My Quizzes Quiz Library Overlays Orders Help Profile Home My Quizzes [PERS…" at bounding box center [267, 124] width 534 height 708
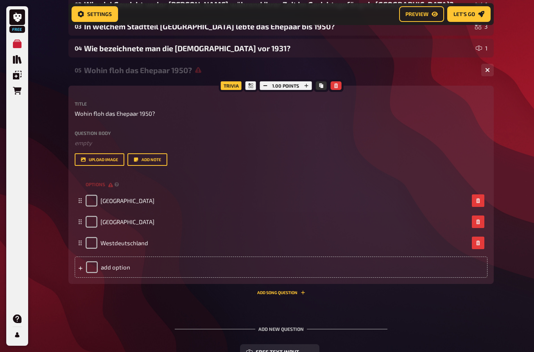
scroll to position [102, 0]
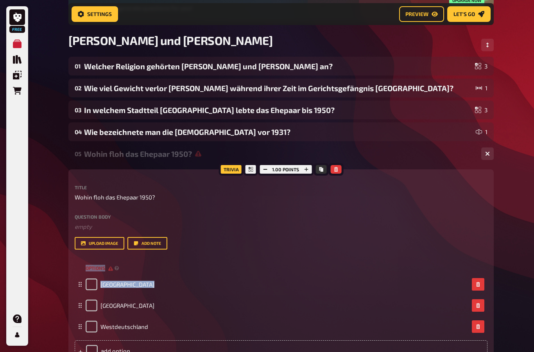
click at [514, 306] on div "Free My Quizzes Quiz Library Overlays Orders Help Profile Home My Quizzes [PERS…" at bounding box center [267, 252] width 534 height 708
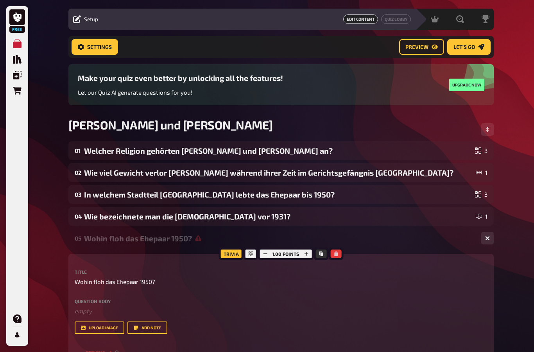
scroll to position [0, 0]
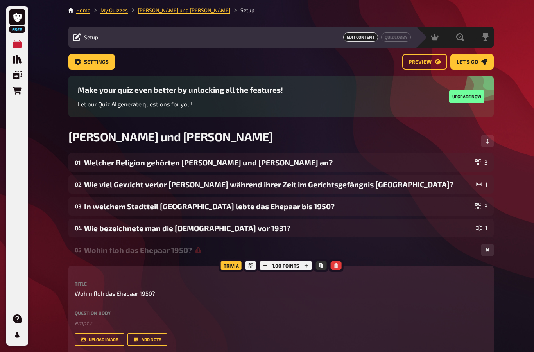
click at [480, 63] on button "Let's go" at bounding box center [471, 62] width 43 height 16
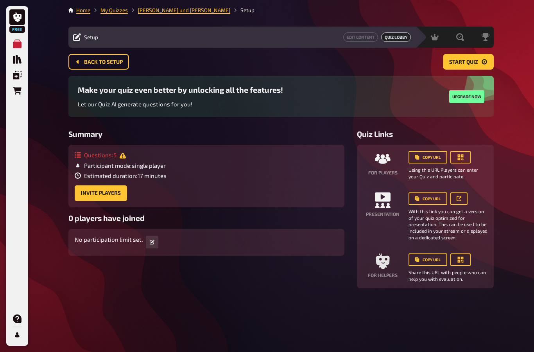
click at [84, 63] on button "Back to setup" at bounding box center [98, 62] width 61 height 16
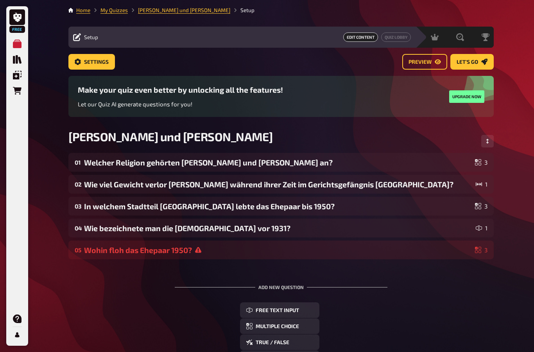
click at [243, 259] on div "05 Wohin floh das Ehepaar 1950? 3" at bounding box center [280, 249] width 425 height 19
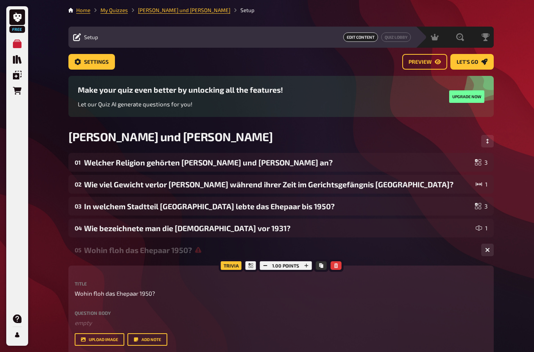
click at [269, 252] on div "Wohin floh das Ehepaar 1950?" at bounding box center [279, 249] width 391 height 9
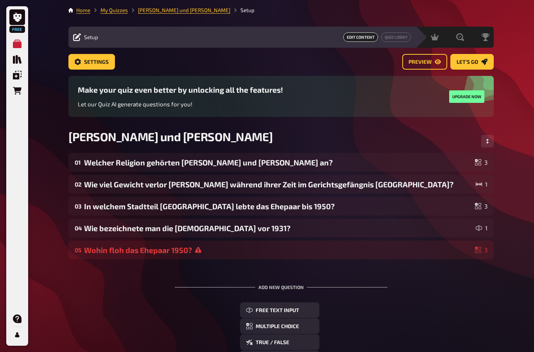
click at [206, 246] on div "Wohin floh das Ehepaar 1950?" at bounding box center [278, 249] width 388 height 9
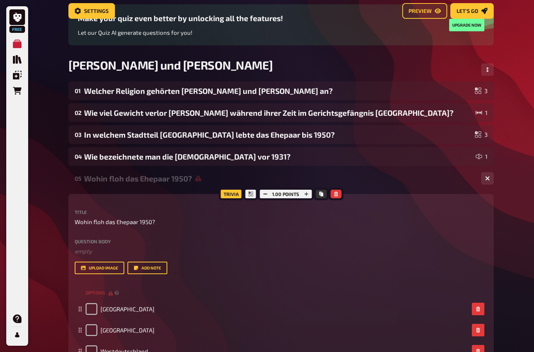
scroll to position [74, 0]
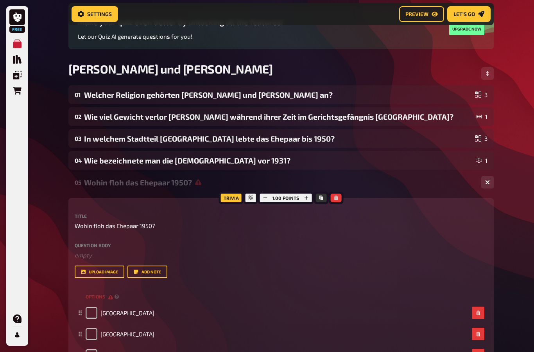
click at [90, 351] on input "checkbox" at bounding box center [92, 355] width 12 height 12
checkbox input "true"
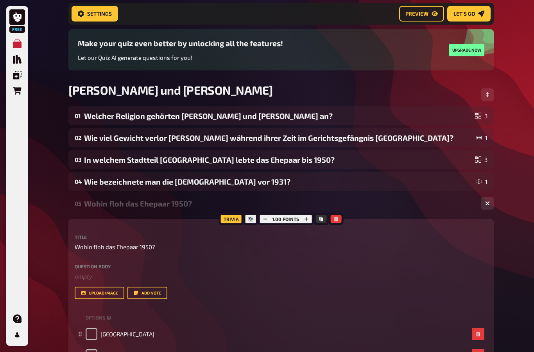
scroll to position [0, 0]
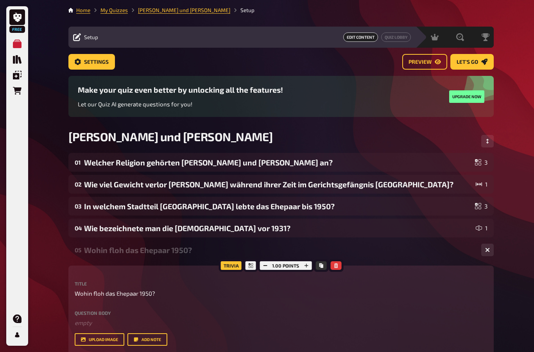
click at [472, 62] on span "Let's go" at bounding box center [467, 61] width 21 height 5
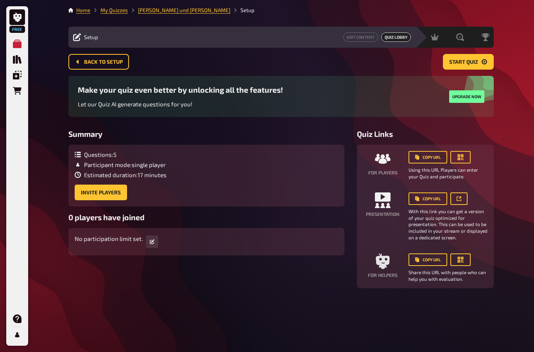
click at [465, 159] on button "button" at bounding box center [460, 157] width 20 height 13
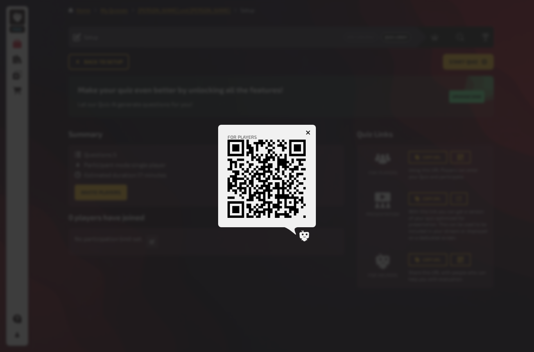
click at [421, 253] on div at bounding box center [267, 176] width 534 height 352
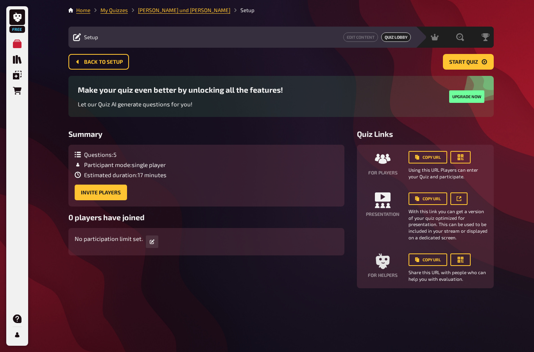
click at [467, 163] on button "button" at bounding box center [460, 157] width 20 height 13
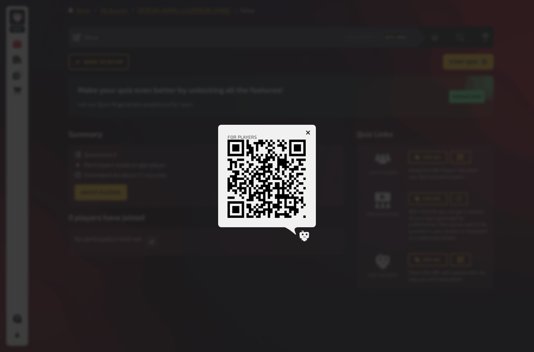
click at [494, 143] on div at bounding box center [267, 176] width 534 height 352
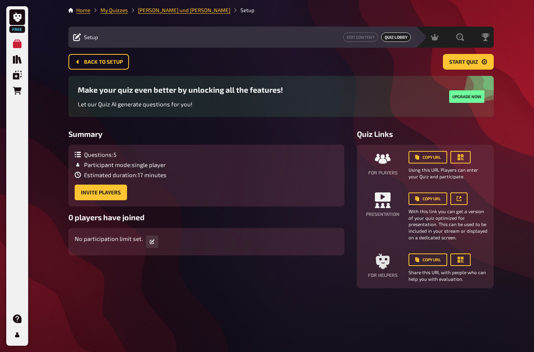
click at [430, 157] on button "Copy URL" at bounding box center [427, 157] width 39 height 13
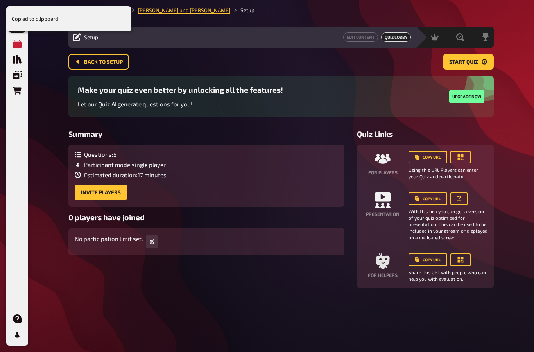
click at [462, 158] on icon "button" at bounding box center [461, 157] width 6 height 6
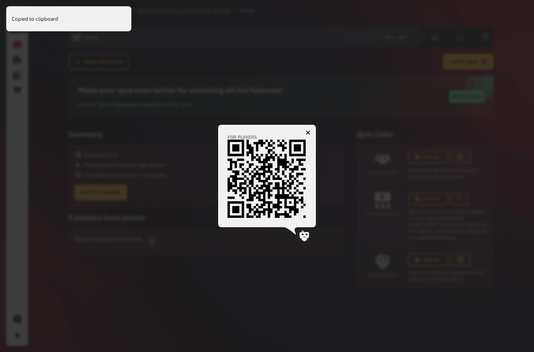
click at [516, 182] on div at bounding box center [267, 176] width 534 height 352
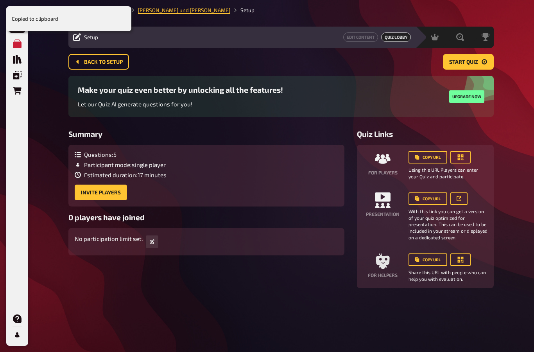
click at [467, 153] on button "button" at bounding box center [460, 157] width 20 height 13
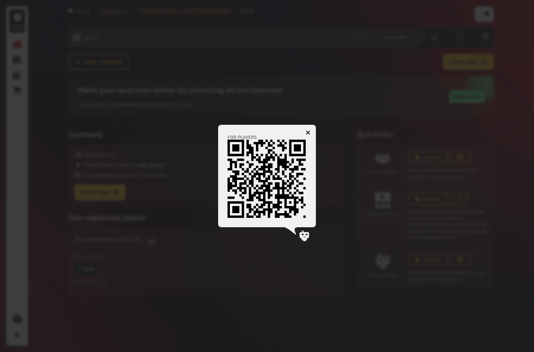
click at [313, 129] on button "button" at bounding box center [308, 132] width 13 height 13
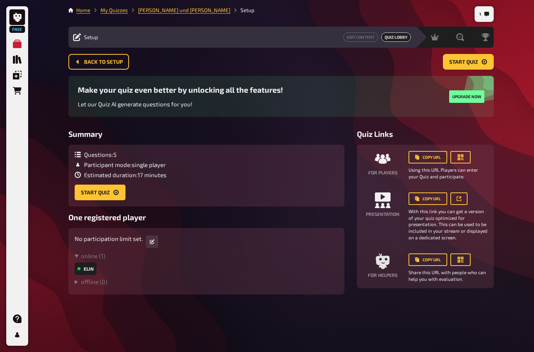
click at [480, 63] on button "Start Quiz" at bounding box center [468, 62] width 51 height 16
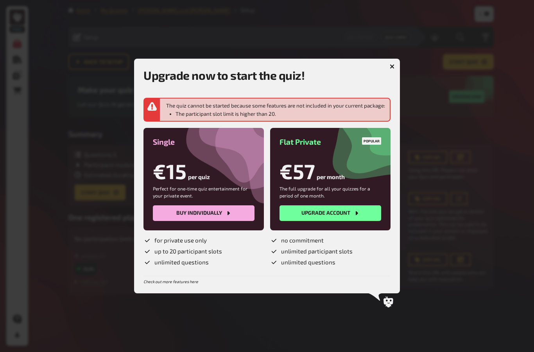
click at [394, 72] on button "button" at bounding box center [392, 66] width 13 height 13
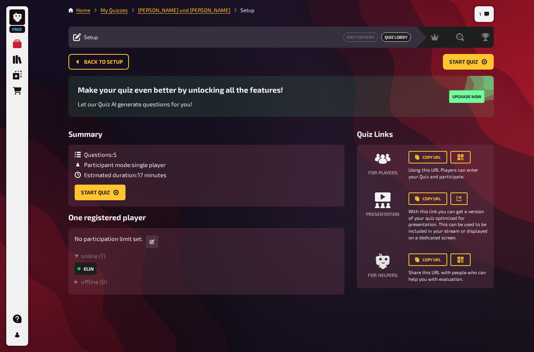
click at [473, 58] on button "Start Quiz" at bounding box center [468, 62] width 51 height 16
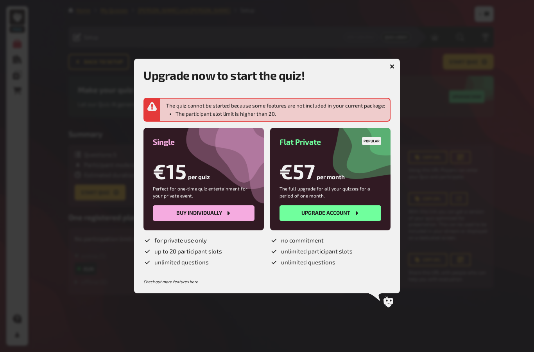
click at [389, 72] on button "button" at bounding box center [392, 66] width 13 height 13
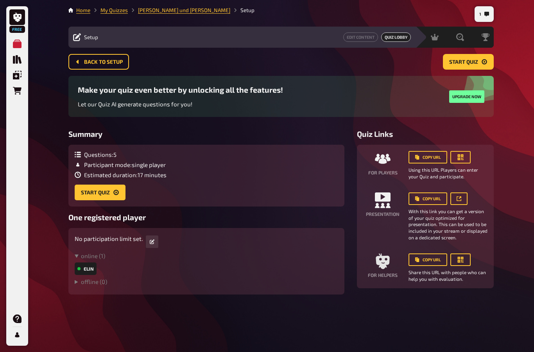
click at [104, 57] on button "Back to setup" at bounding box center [98, 62] width 61 height 16
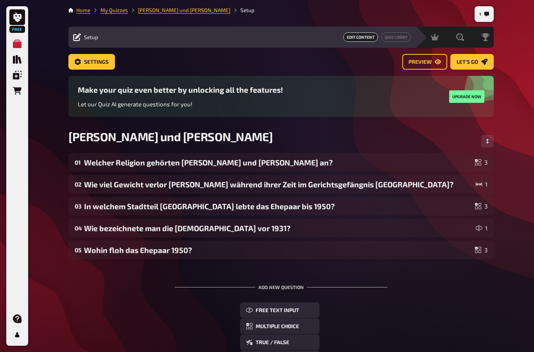
click at [99, 64] on span "Settings" at bounding box center [96, 61] width 25 height 5
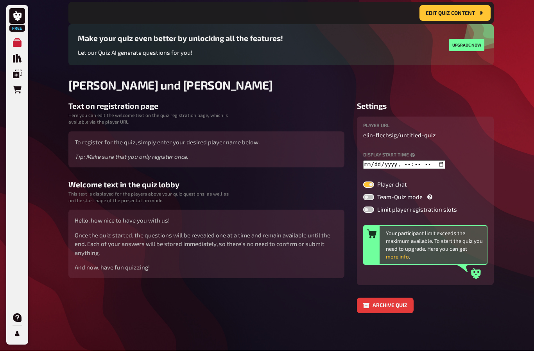
scroll to position [59, 0]
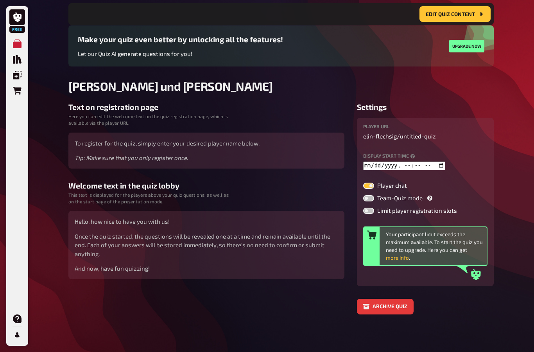
click at [372, 208] on label at bounding box center [368, 211] width 11 height 6
click at [363, 208] on input "Limit player registration slots" at bounding box center [363, 207] width 0 height 0
checkbox input "true"
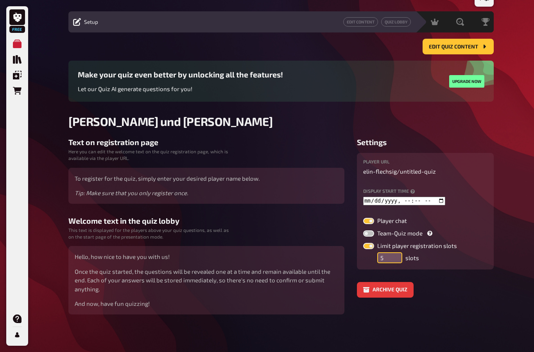
click at [389, 252] on input "5" at bounding box center [389, 257] width 25 height 11
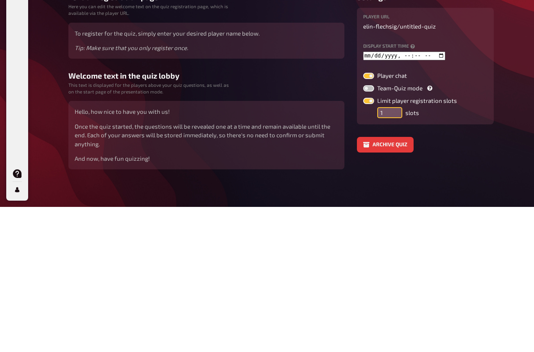
type input "19"
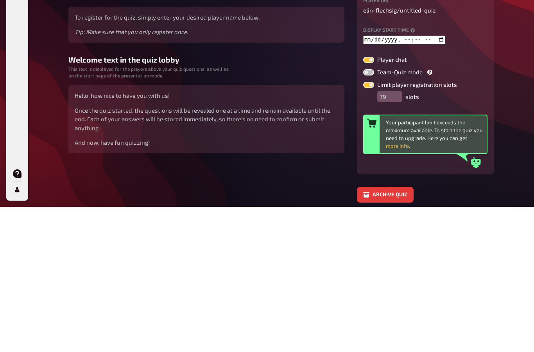
scroll to position [66, 0]
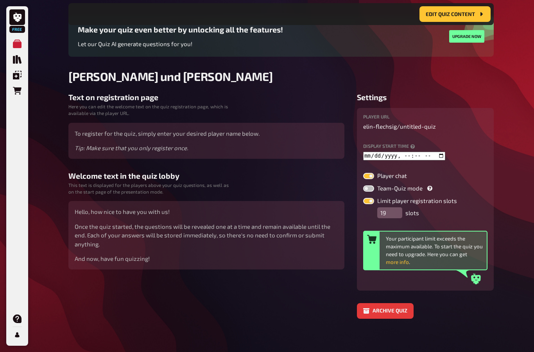
click at [477, 13] on button "Edit Quiz content" at bounding box center [454, 14] width 71 height 16
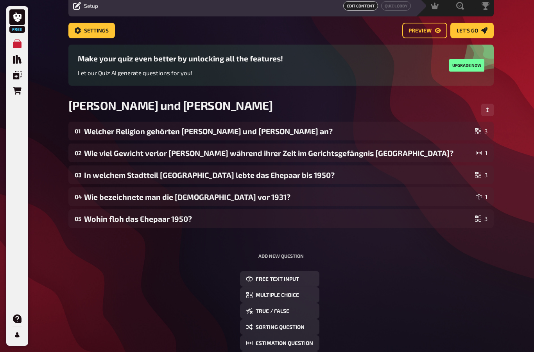
click at [476, 28] on span "Let's go" at bounding box center [467, 30] width 21 height 5
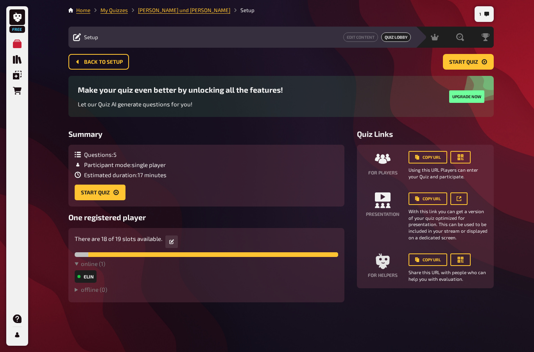
click at [83, 260] on div "online ( 1 ) Elin offline ( 0 )" at bounding box center [206, 278] width 263 height 36
click at [82, 270] on div "Elin" at bounding box center [86, 276] width 22 height 13
click at [102, 285] on div "1 Home My Quizzes [PERSON_NAME] und [PERSON_NAME] Setup Setup Edit Content Quiz…" at bounding box center [281, 176] width 438 height 352
click at [471, 59] on span "Start Quiz" at bounding box center [463, 61] width 29 height 5
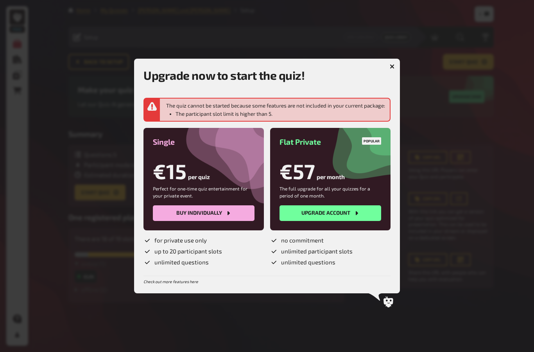
click at [401, 65] on div at bounding box center [267, 176] width 534 height 352
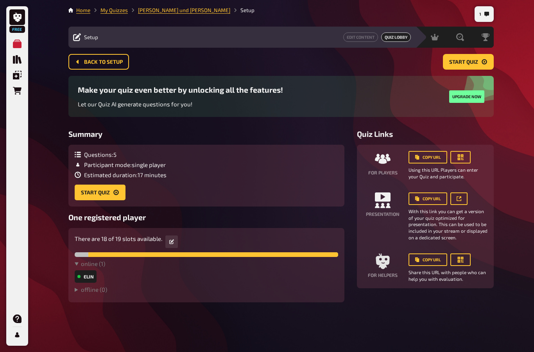
click at [401, 85] on div "Make your quiz even better by unlocking all the features! Let our Quiz AI gener…" at bounding box center [281, 96] width 407 height 22
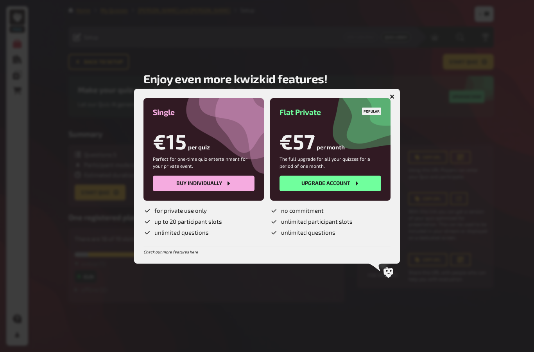
click at [416, 88] on div at bounding box center [267, 176] width 534 height 352
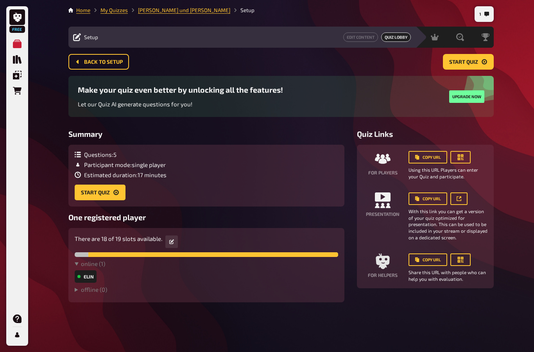
click at [398, 96] on div "Make your quiz even better by unlocking all the features! Let our Quiz AI gener…" at bounding box center [280, 103] width 425 height 54
click at [104, 59] on span "Back to setup" at bounding box center [103, 61] width 39 height 5
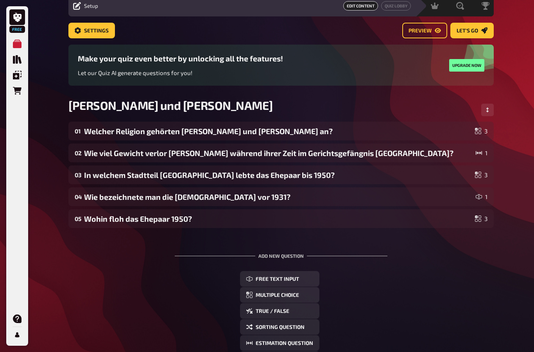
click at [109, 30] on button "Settings" at bounding box center [91, 31] width 47 height 16
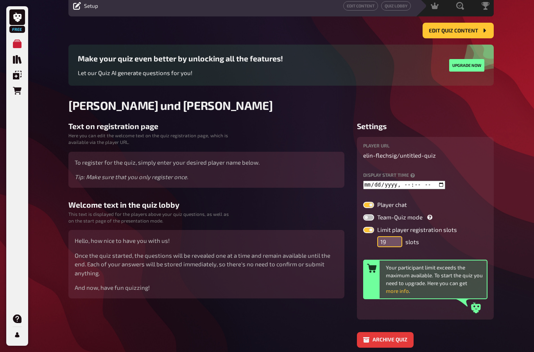
click at [383, 242] on input "19" at bounding box center [389, 241] width 25 height 11
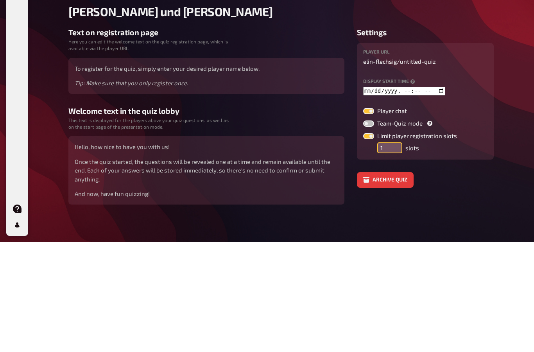
type input "1"
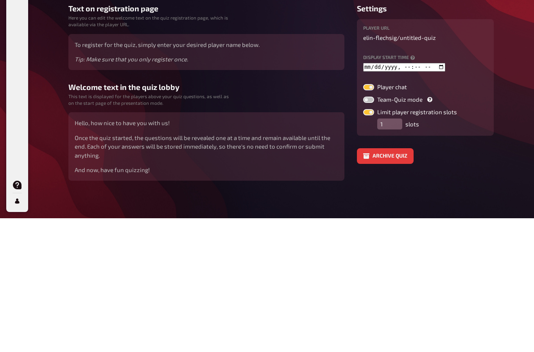
click at [372, 243] on label at bounding box center [368, 246] width 11 height 6
click at [363, 242] on input "Limit player registration slots" at bounding box center [363, 242] width 0 height 0
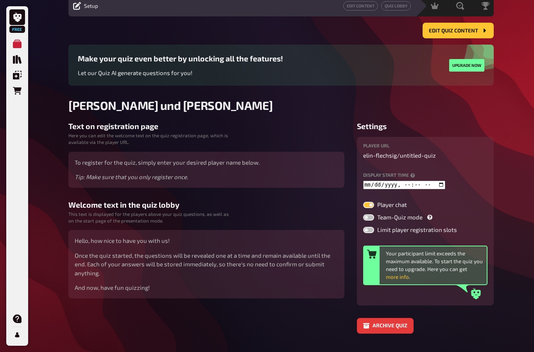
click at [364, 233] on label at bounding box center [368, 230] width 11 height 6
click at [363, 227] on input "Limit player registration slots" at bounding box center [363, 226] width 0 height 0
checkbox input "true"
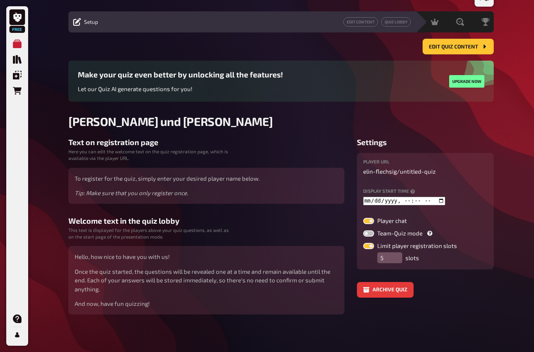
click at [479, 39] on button "Edit Quiz content" at bounding box center [458, 47] width 71 height 16
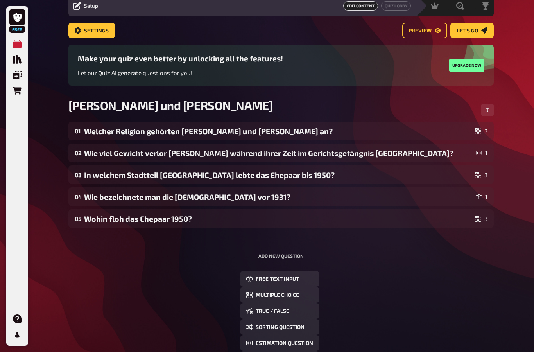
click at [479, 34] on button "Let's go" at bounding box center [471, 31] width 43 height 16
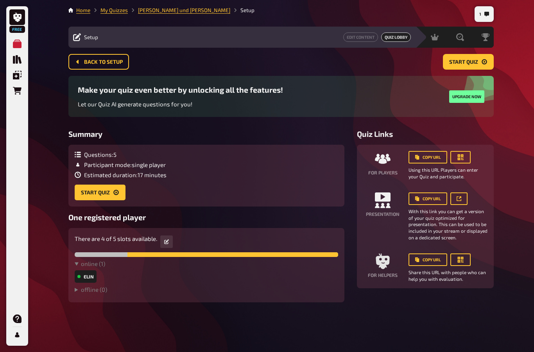
click at [481, 54] on button "Start Quiz" at bounding box center [468, 62] width 51 height 16
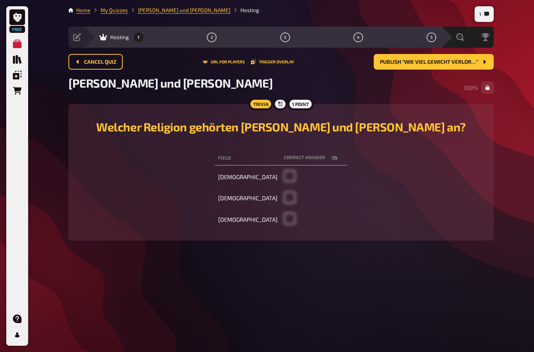
click at [453, 59] on span "Publish “Wie viel Gewicht verlor…”" at bounding box center [429, 61] width 98 height 5
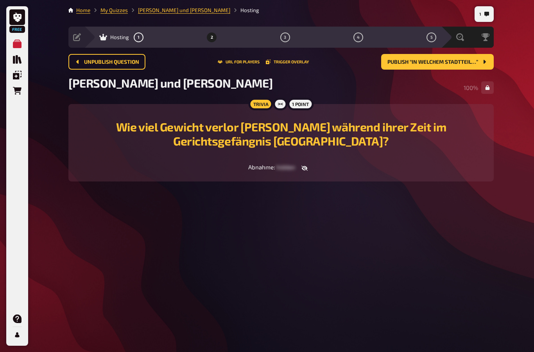
click at [461, 54] on button "Publish “In welchem Stadtteil…”" at bounding box center [437, 62] width 113 height 16
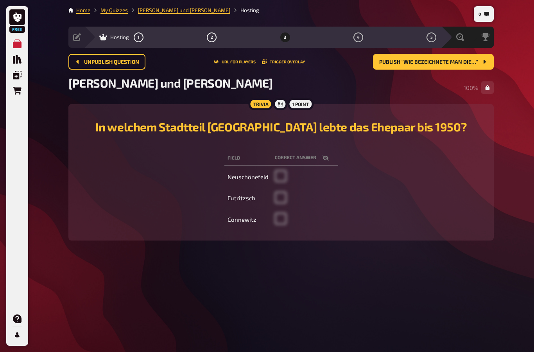
click at [80, 58] on button "Unpublish question" at bounding box center [106, 62] width 77 height 16
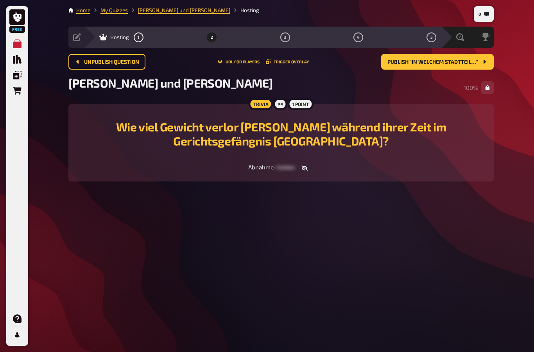
click at [79, 65] on button "Unpublish question" at bounding box center [106, 62] width 77 height 16
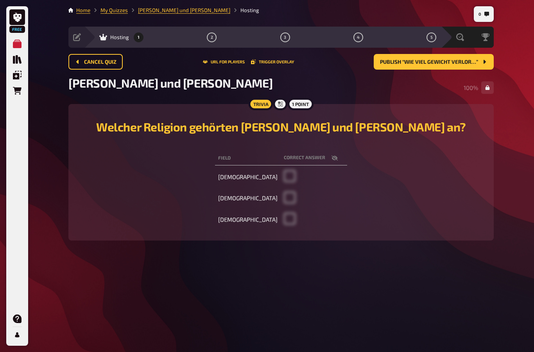
click at [74, 62] on button "Cancel Quiz" at bounding box center [95, 62] width 54 height 16
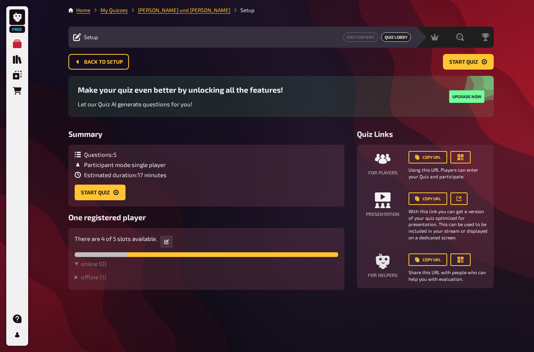
click at [72, 63] on button "Back to setup" at bounding box center [98, 62] width 61 height 16
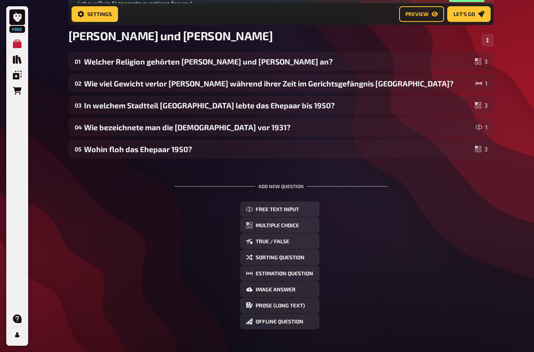
scroll to position [31, 0]
